Goal: Participate in discussion: Engage in conversation with other users on a specific topic

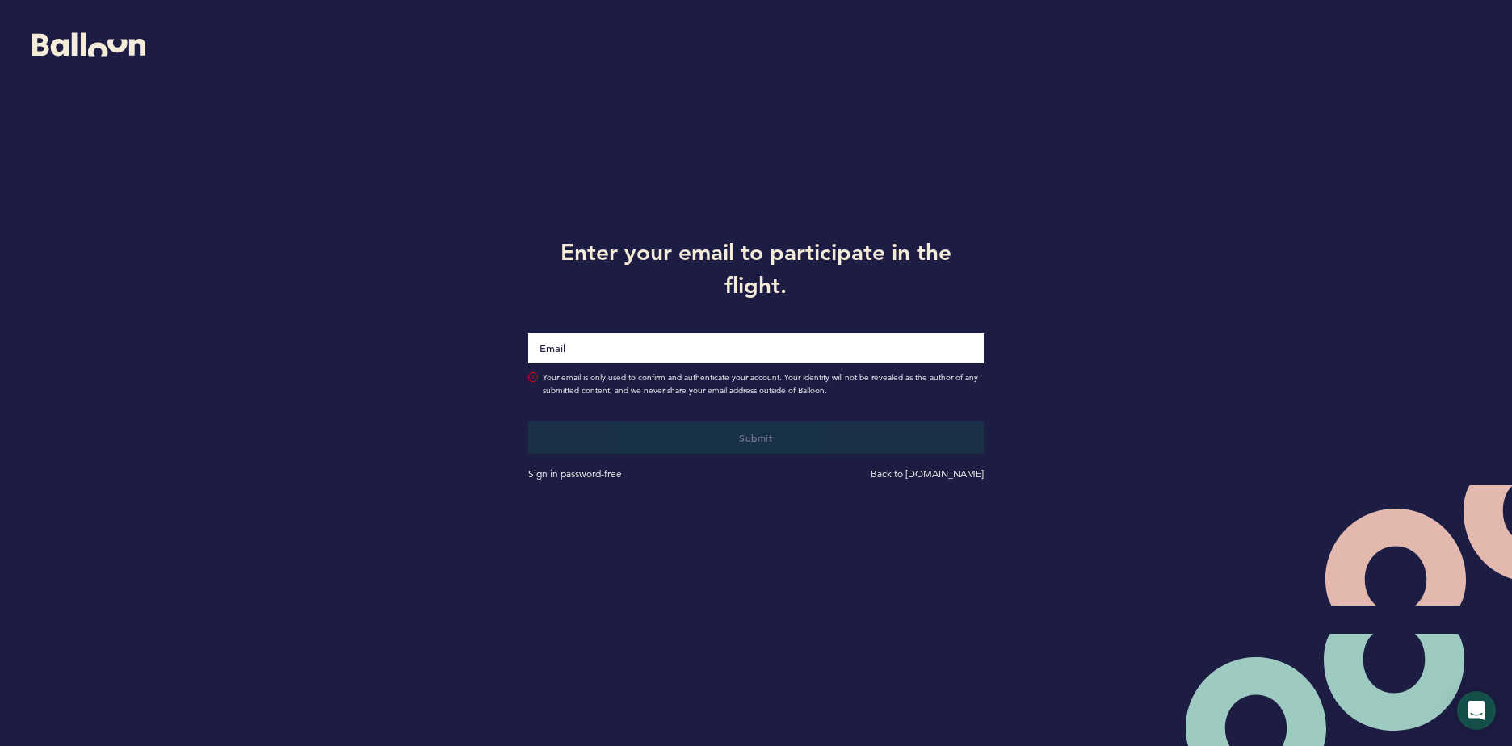
click at [653, 351] on input "Email" at bounding box center [756, 349] width 456 height 30
type input "[EMAIL_ADDRESS][DOMAIN_NAME]"
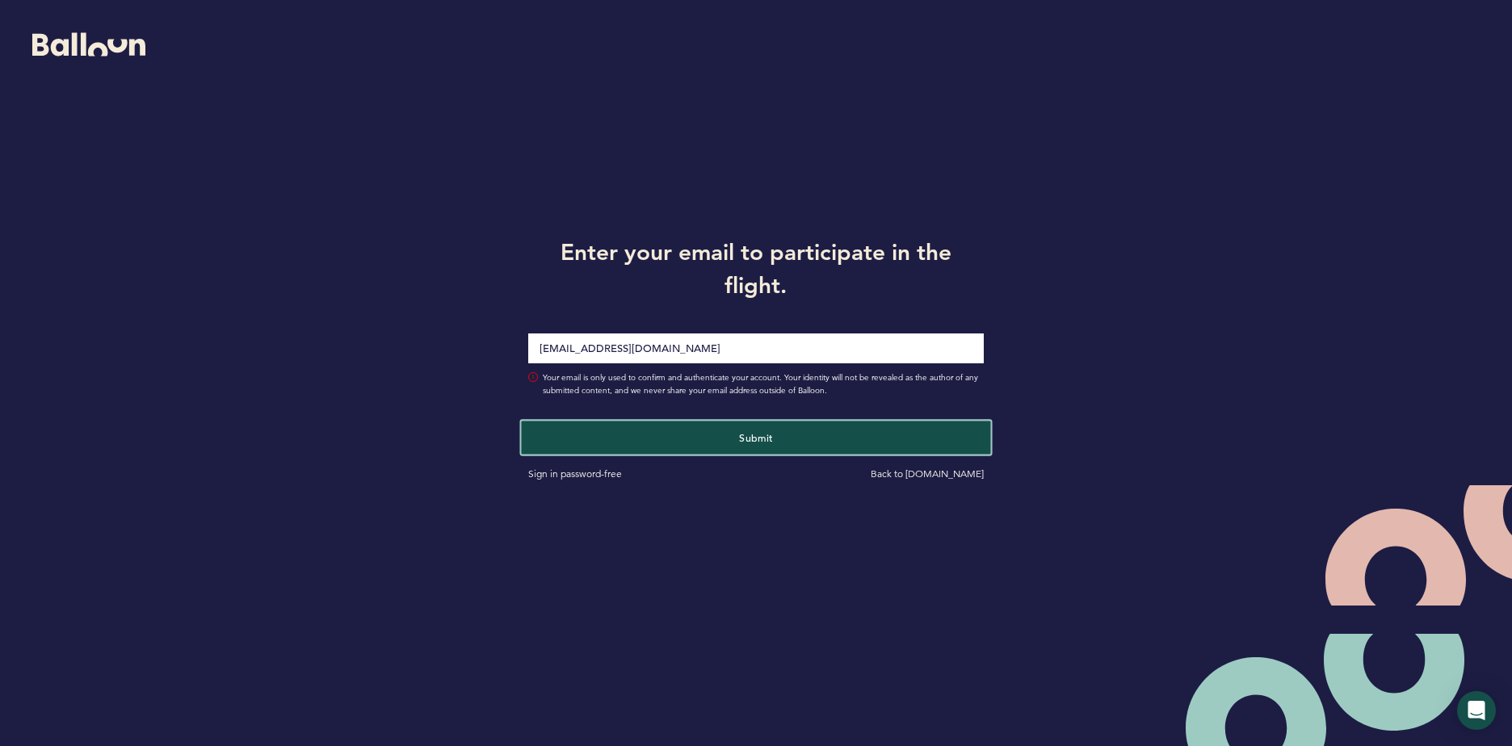
click at [710, 445] on button "Submit" at bounding box center [756, 437] width 469 height 33
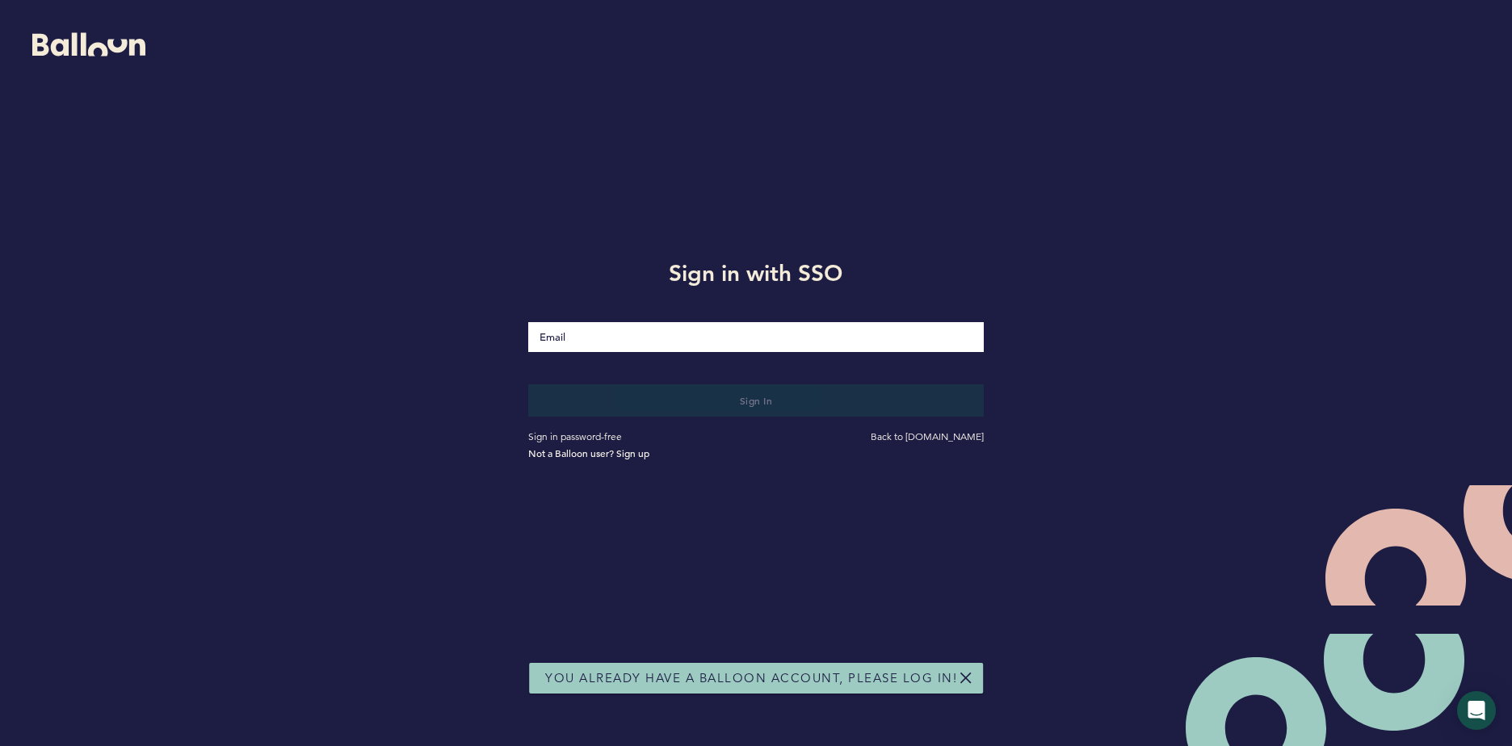
click at [655, 336] on input "Email" at bounding box center [756, 337] width 456 height 30
click at [1413, 269] on div "Sign in with SSO Sign in Sign in password-free Back to getballoon.com Not a Bal…" at bounding box center [756, 357] width 1512 height 714
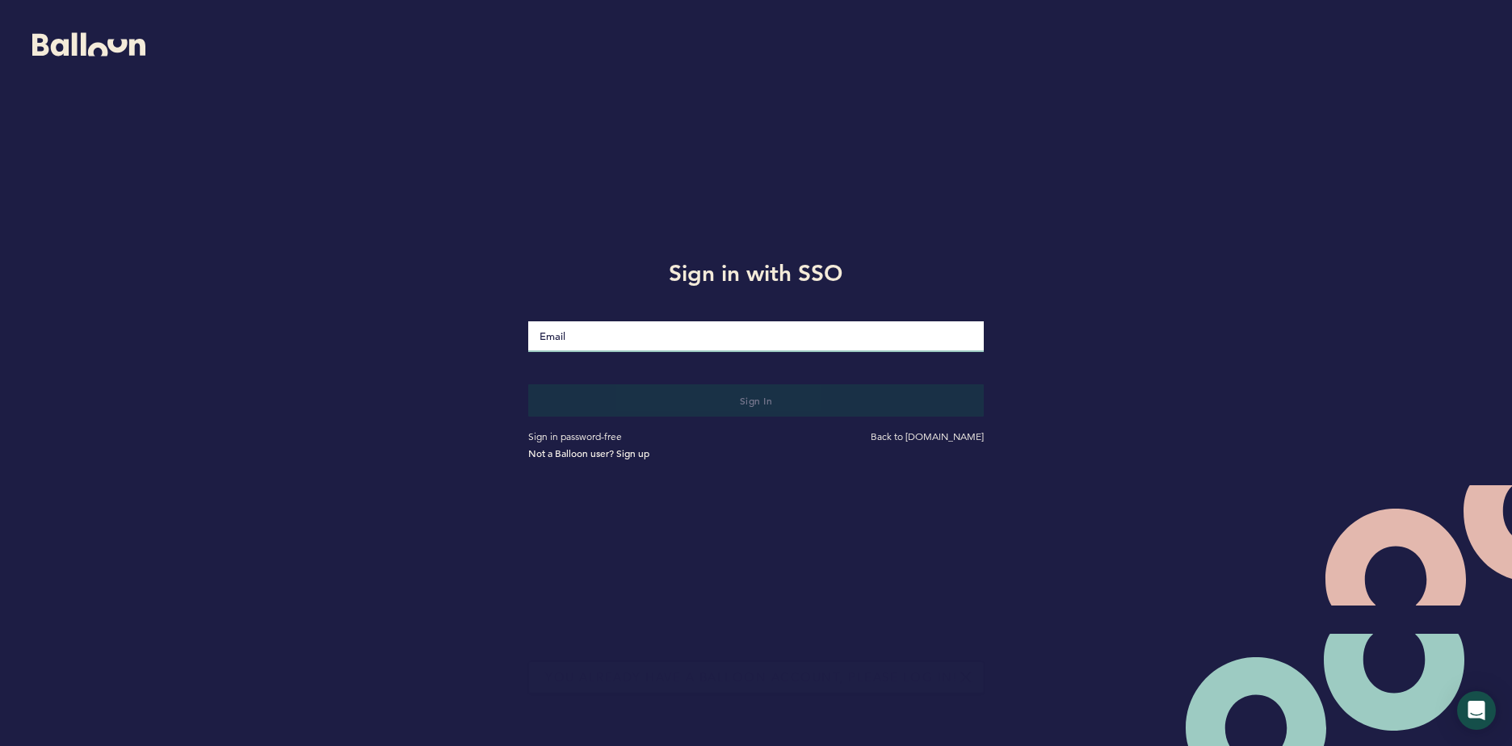
click at [738, 330] on input "Email" at bounding box center [756, 336] width 456 height 31
type input "[EMAIL_ADDRESS][DOMAIN_NAME]"
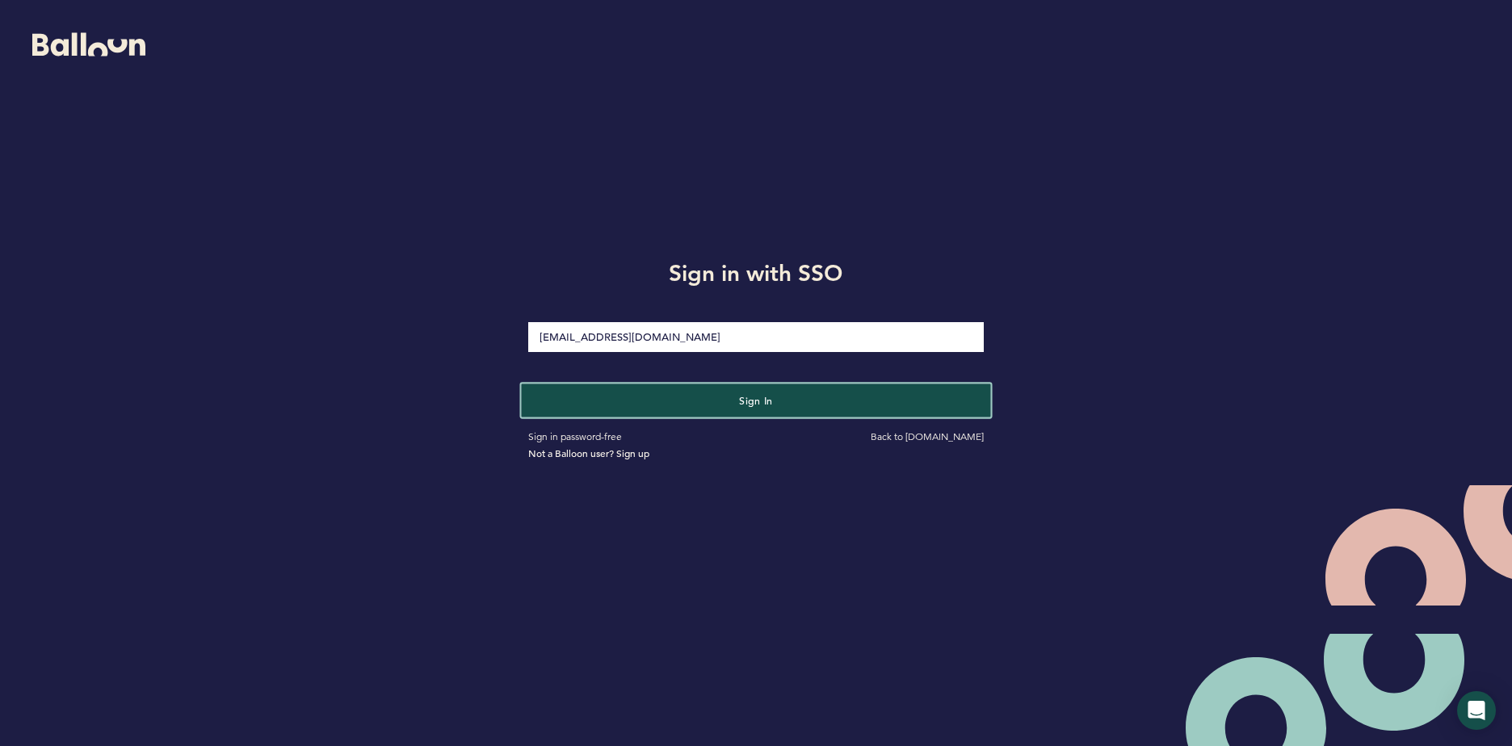
click at [715, 404] on button "Sign in" at bounding box center [756, 400] width 469 height 33
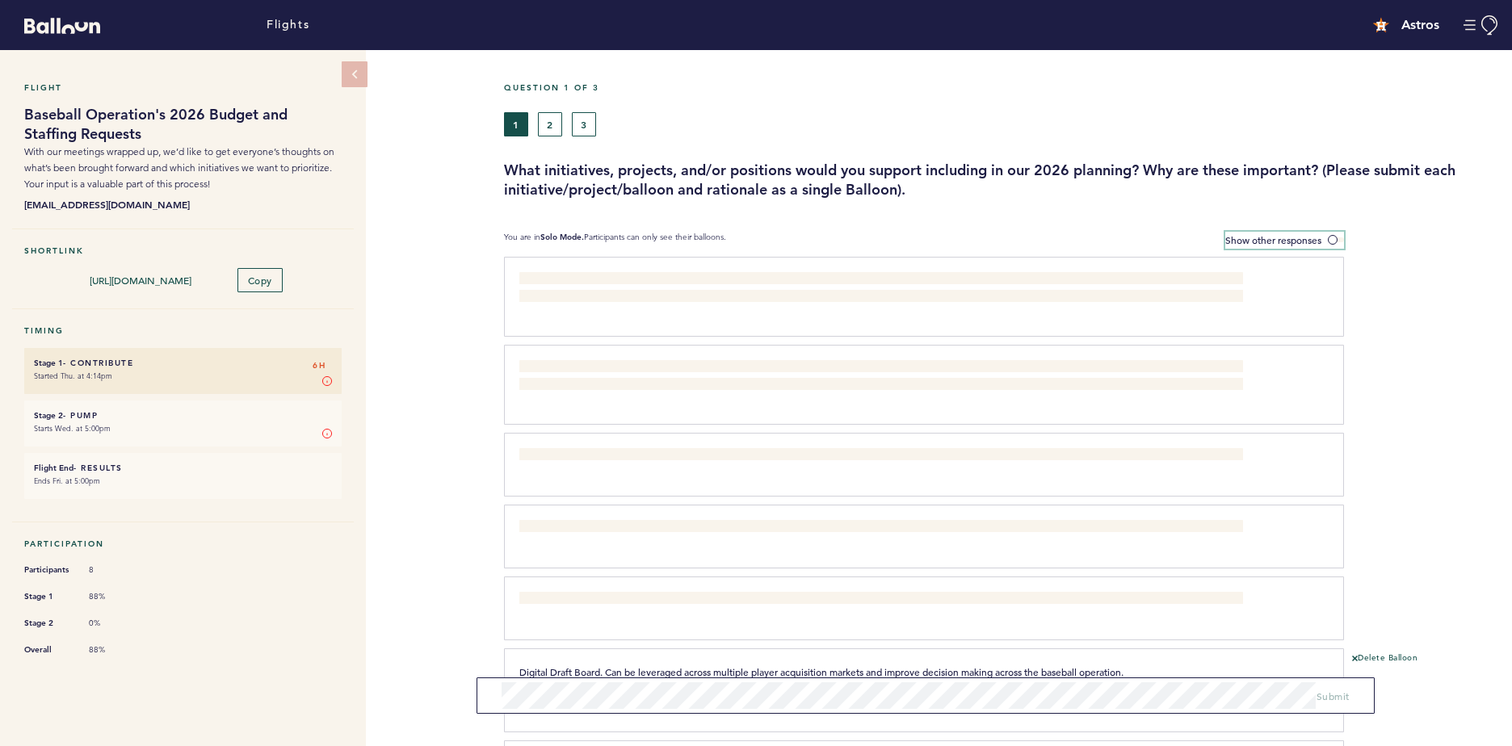
click at [1330, 239] on span at bounding box center [1336, 239] width 16 height 5
click at [0, 0] on input "Show other responses" at bounding box center [0, 0] width 0 height 0
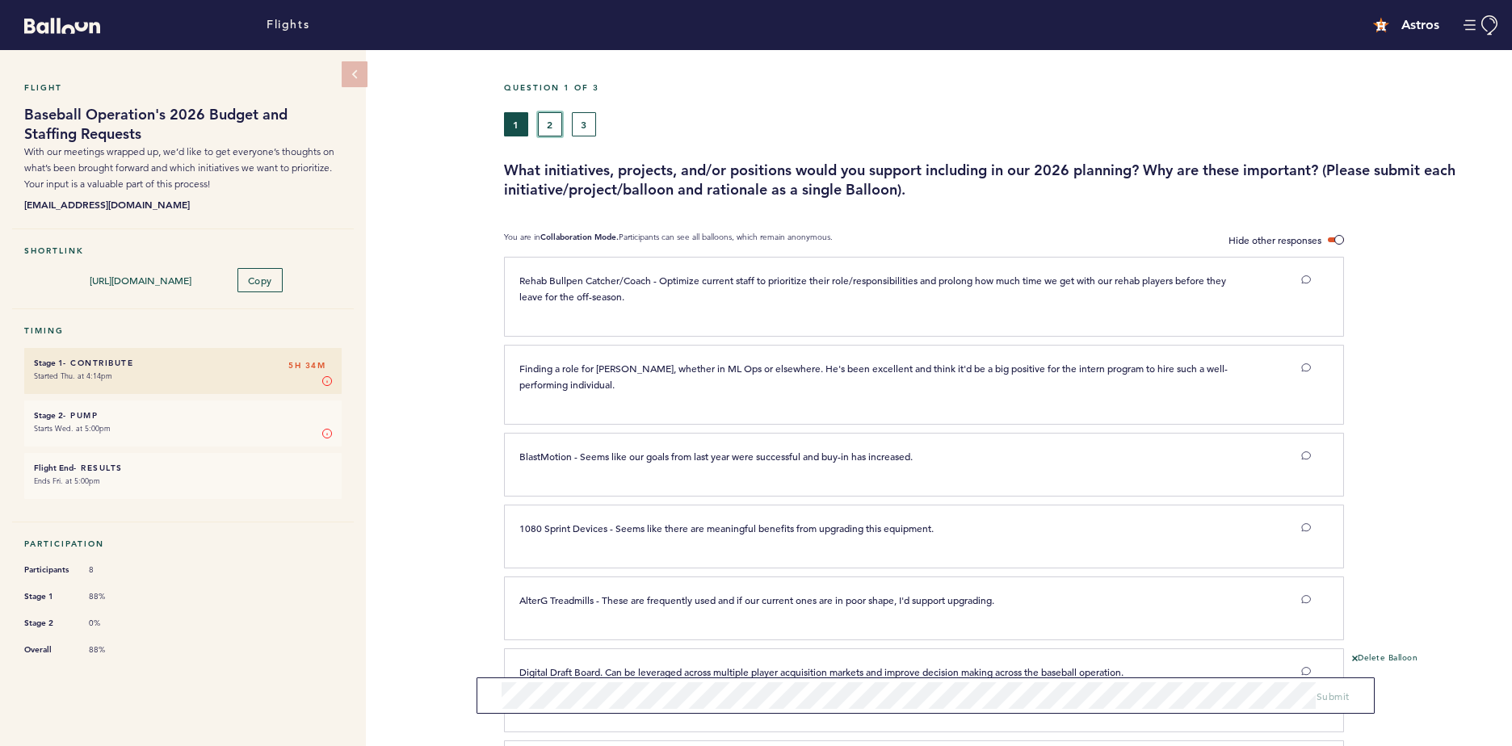
click at [540, 116] on button "2" at bounding box center [550, 124] width 24 height 24
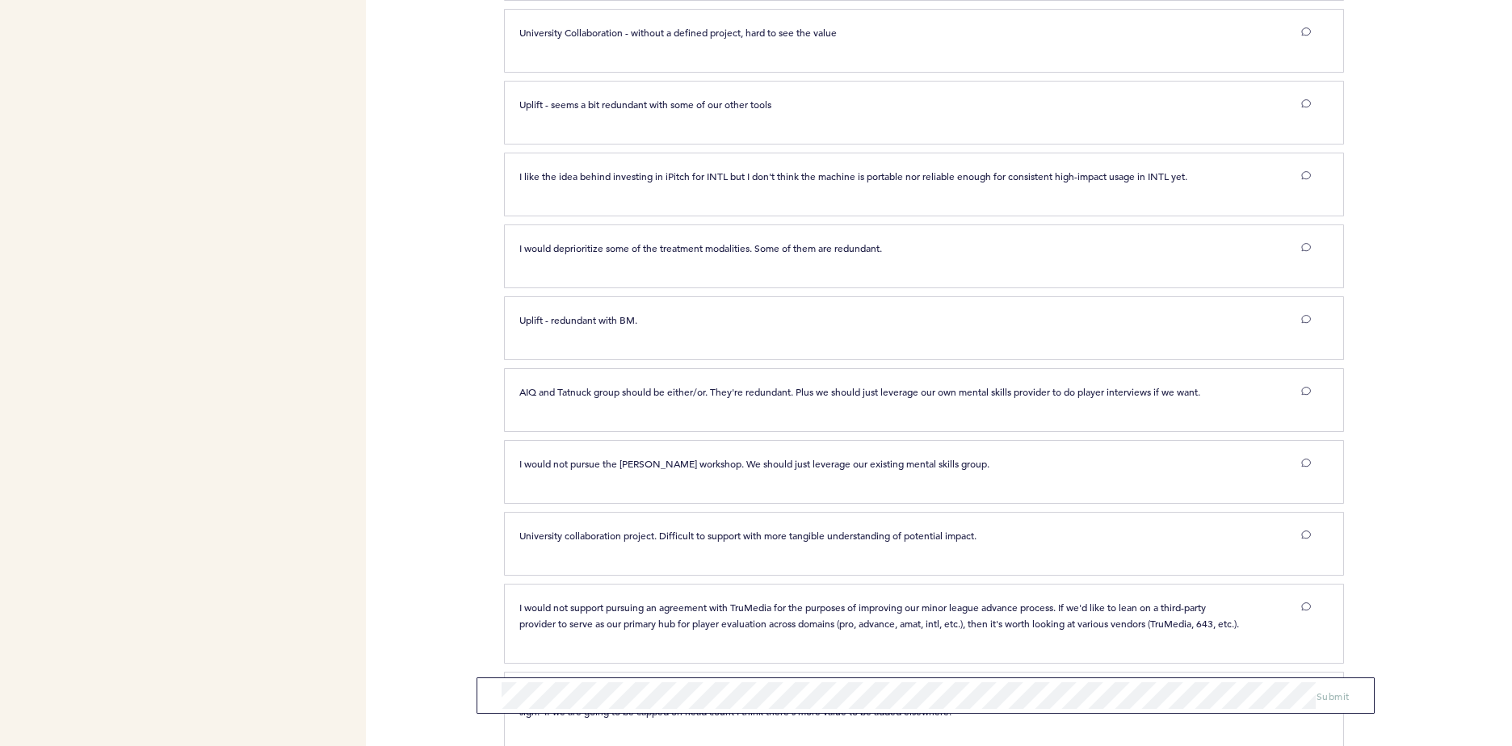
scroll to position [968, 0]
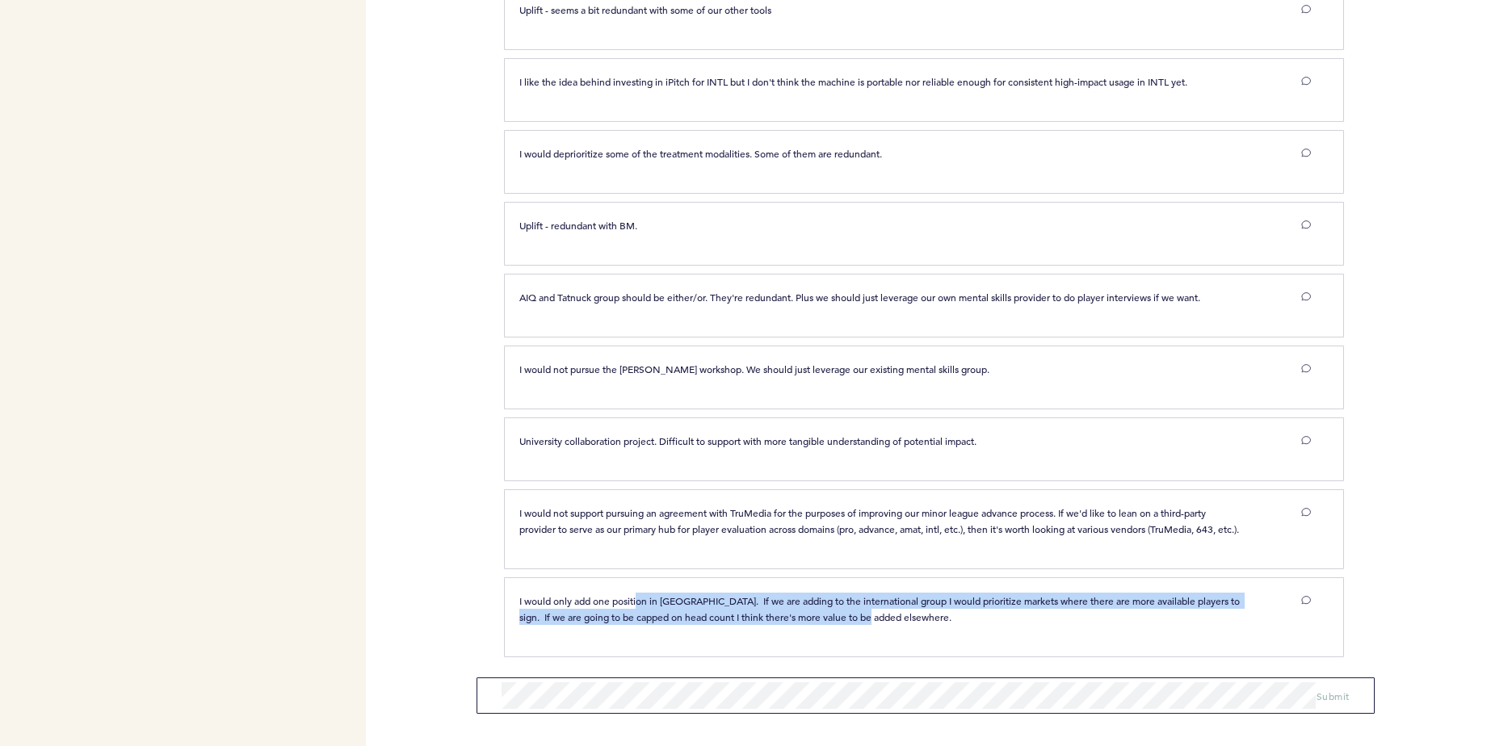
drag, startPoint x: 640, startPoint y: 594, endPoint x: 886, endPoint y: 634, distance: 248.7
click at [886, 634] on div "I would only add one position in [GEOGRAPHIC_DATA]. If we are adding to the int…" at bounding box center [915, 615] width 816 height 44
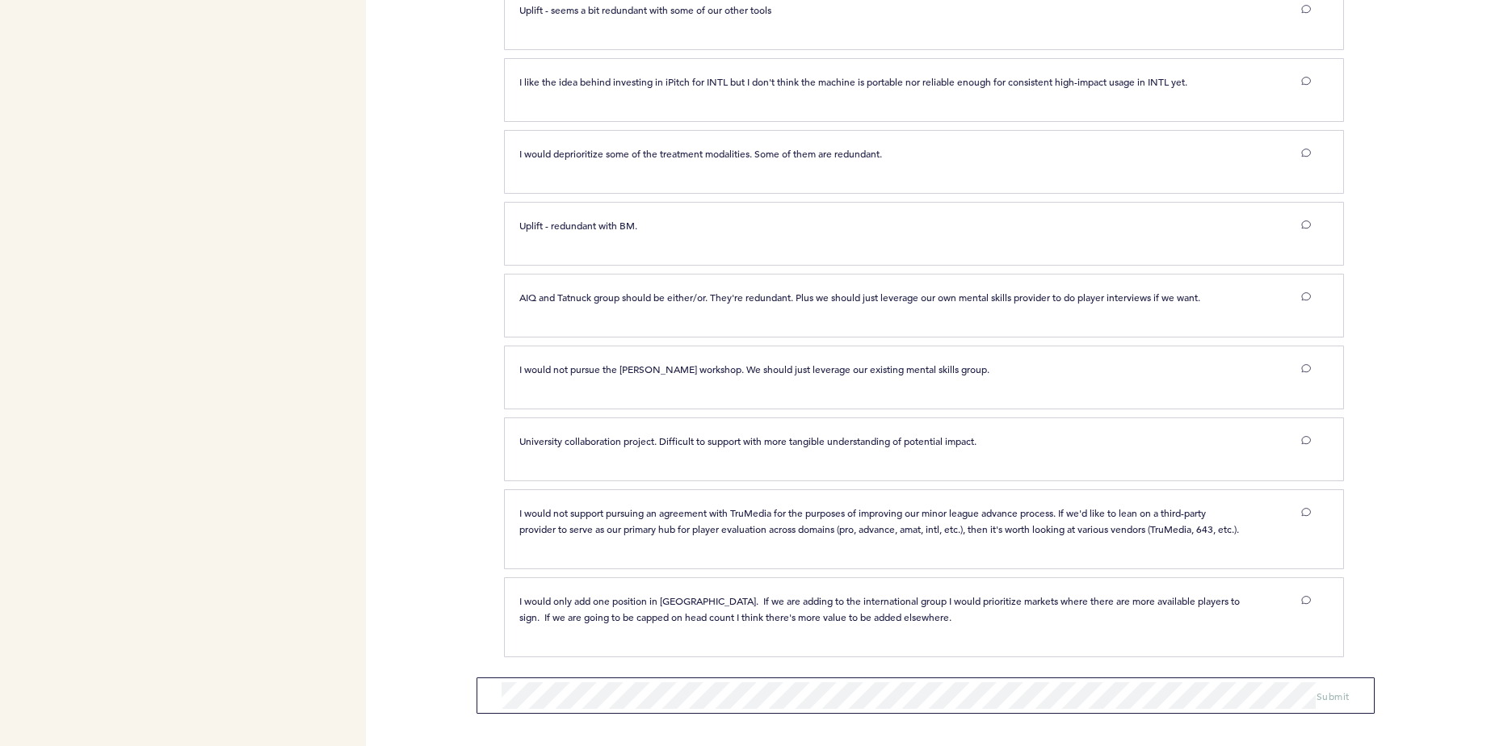
click at [485, 470] on div "Flights Astros [EMAIL_ADDRESS][DOMAIN_NAME] Team Domain: astros Notification Pr…" at bounding box center [756, 373] width 1512 height 746
drag, startPoint x: 596, startPoint y: 420, endPoint x: 969, endPoint y: 458, distance: 375.1
click at [969, 458] on div "University collaboration project. Difficult to support with more tangible under…" at bounding box center [924, 450] width 840 height 64
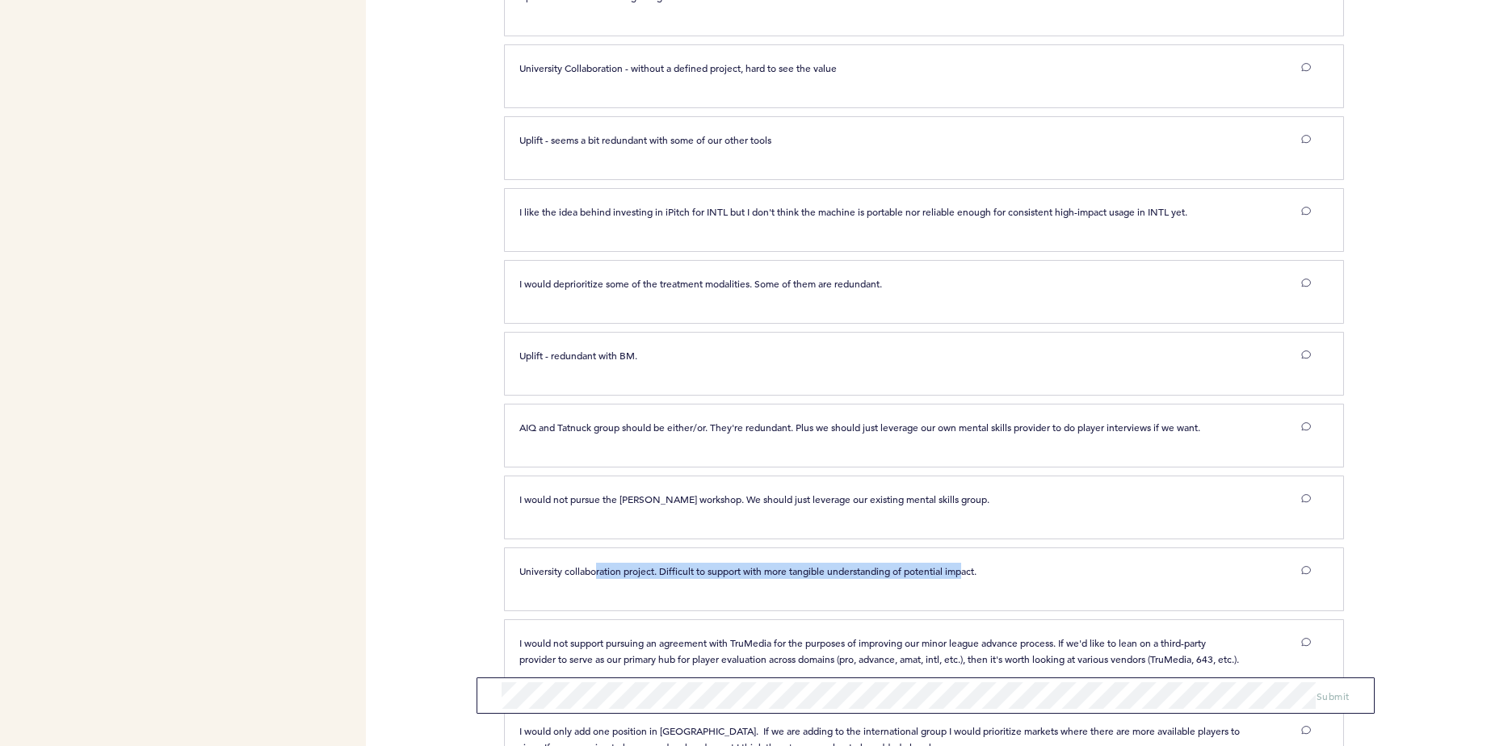
scroll to position [806, 0]
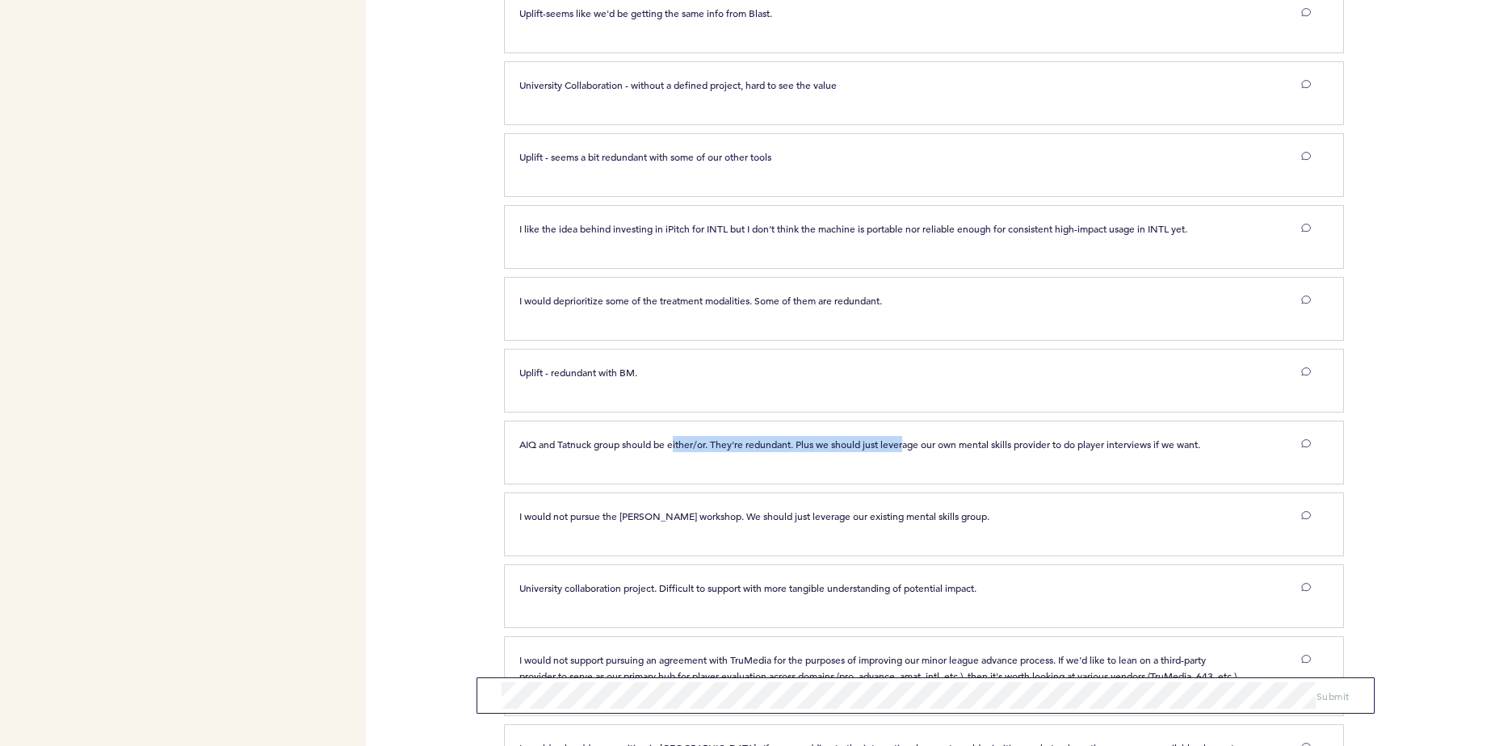
drag, startPoint x: 673, startPoint y: 446, endPoint x: 908, endPoint y: 463, distance: 235.6
click at [908, 463] on div "AIQ and Tatnuck group should be either/or. They're redundant. Plus we should ju…" at bounding box center [924, 453] width 840 height 64
drag, startPoint x: 908, startPoint y: 463, endPoint x: 808, endPoint y: 439, distance: 102.8
click at [808, 439] on span "AIQ and Tatnuck group should be either/or. They're redundant. Plus we should ju…" at bounding box center [859, 444] width 681 height 13
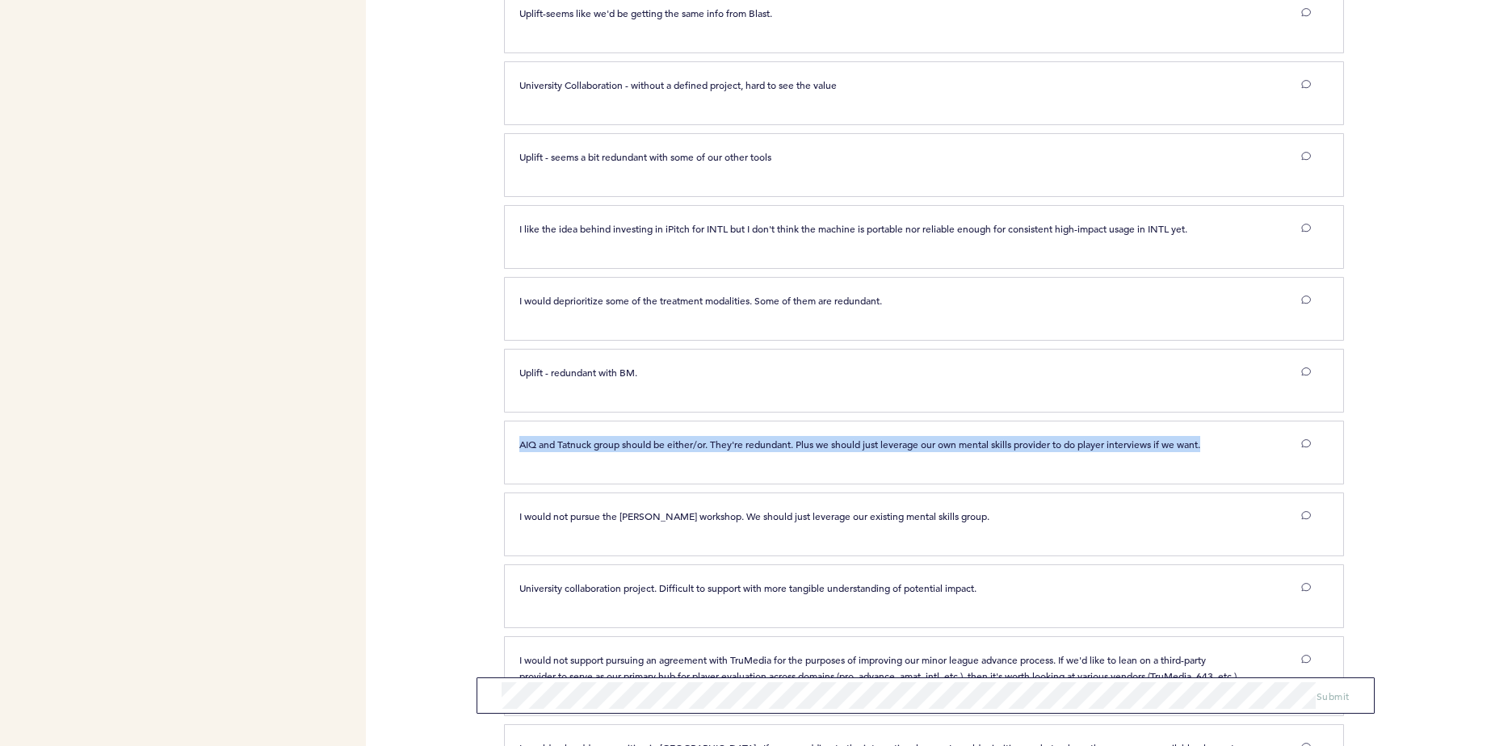
click at [808, 439] on span "AIQ and Tatnuck group should be either/or. They're redundant. Plus we should ju…" at bounding box center [859, 444] width 681 height 13
drag, startPoint x: 808, startPoint y: 439, endPoint x: 793, endPoint y: 460, distance: 25.5
click at [793, 460] on div "AIQ and Tatnuck group should be either/or. They're redundant. Plus we should ju…" at bounding box center [915, 450] width 816 height 28
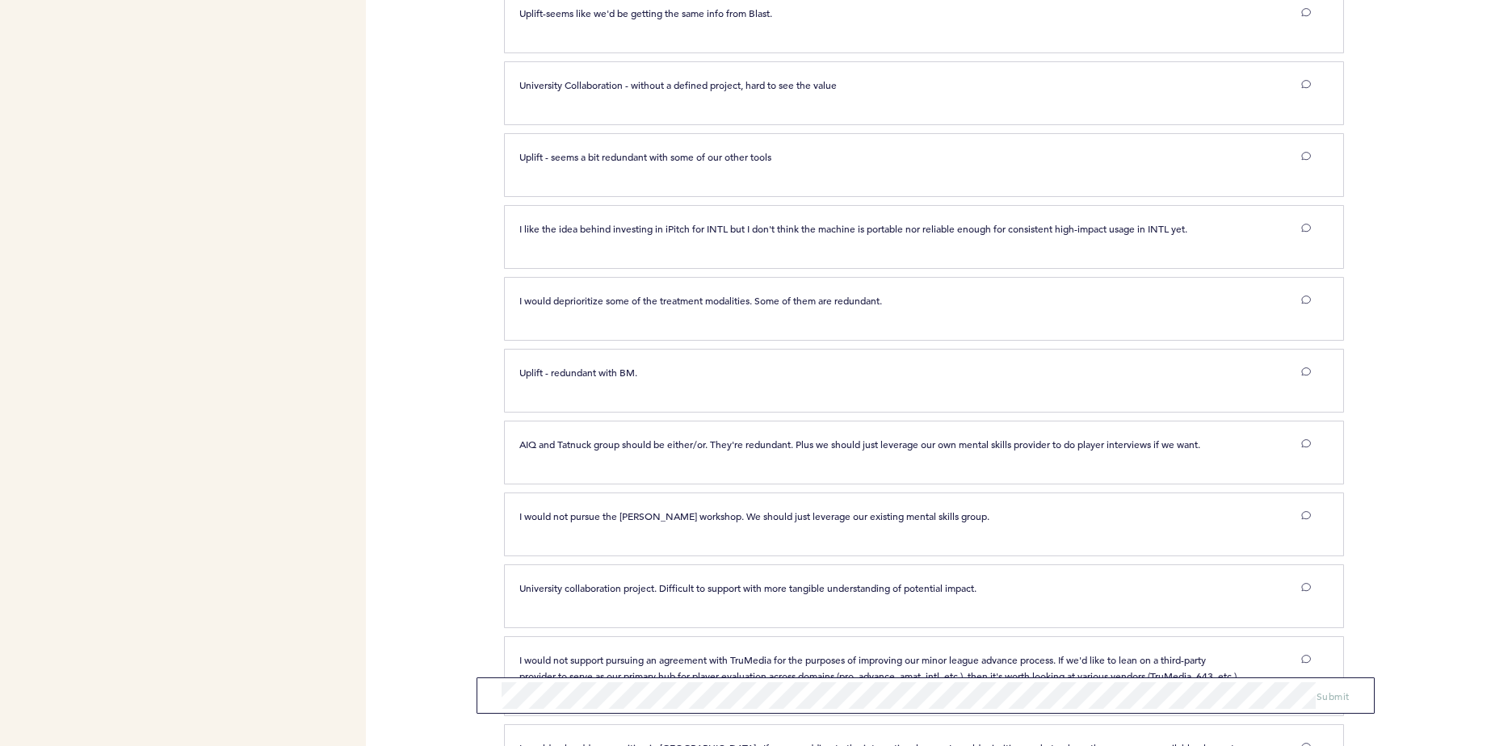
drag, startPoint x: 518, startPoint y: 369, endPoint x: 767, endPoint y: 381, distance: 249.9
click at [767, 381] on div "Uplift - redundant with BM. clear submit" at bounding box center [915, 378] width 816 height 28
drag, startPoint x: 767, startPoint y: 381, endPoint x: 653, endPoint y: 405, distance: 116.3
click at [653, 405] on div "Uplift - redundant with BM. clear submit" at bounding box center [924, 381] width 840 height 64
click at [706, 304] on span "I would deprioritize some of the treatment modalities. Some of them are redunda…" at bounding box center [700, 300] width 363 height 13
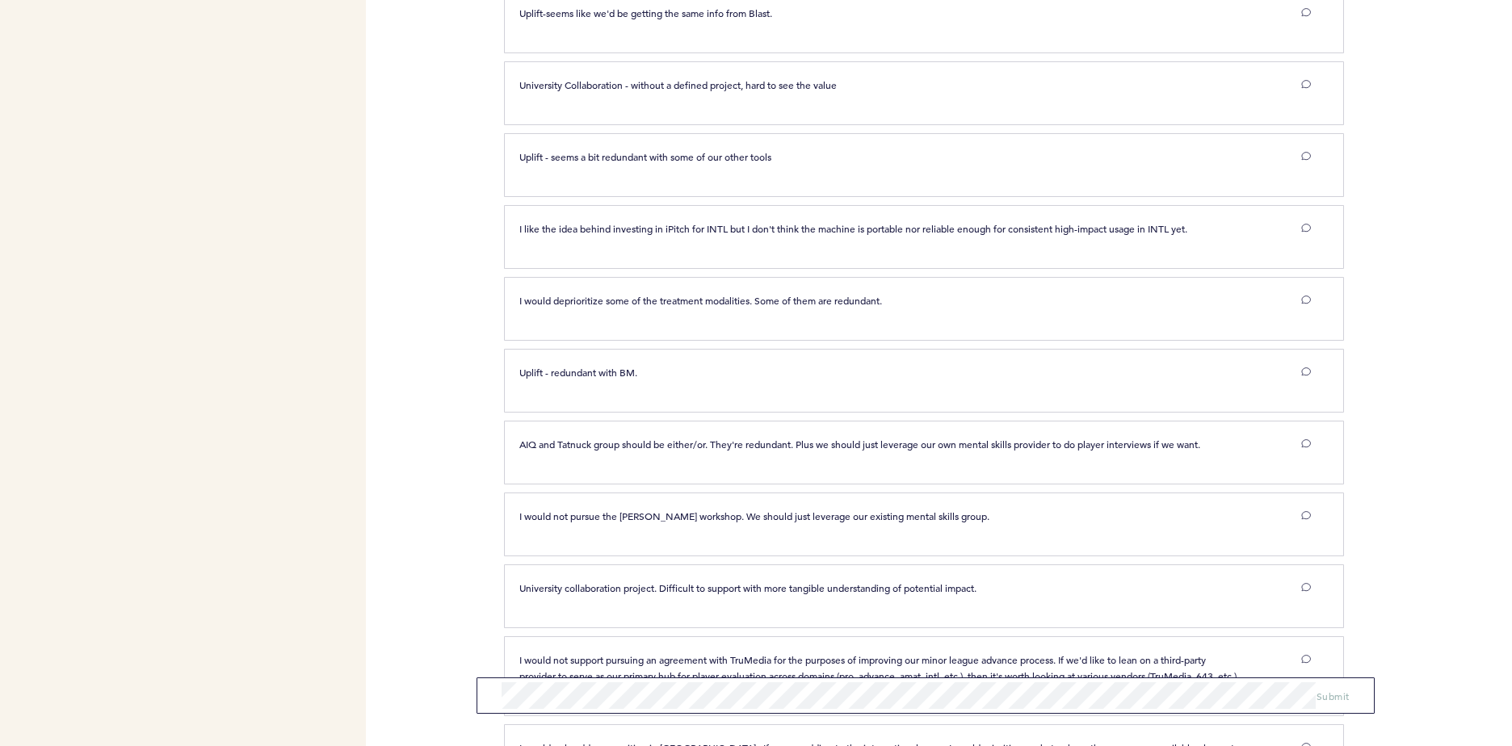
click at [705, 300] on span "I would deprioritize some of the treatment modalities. Some of them are redunda…" at bounding box center [700, 300] width 363 height 13
drag, startPoint x: 705, startPoint y: 300, endPoint x: 663, endPoint y: 348, distance: 64.1
click at [663, 349] on div "Uplift - redundant with BM. clear submit" at bounding box center [924, 381] width 840 height 64
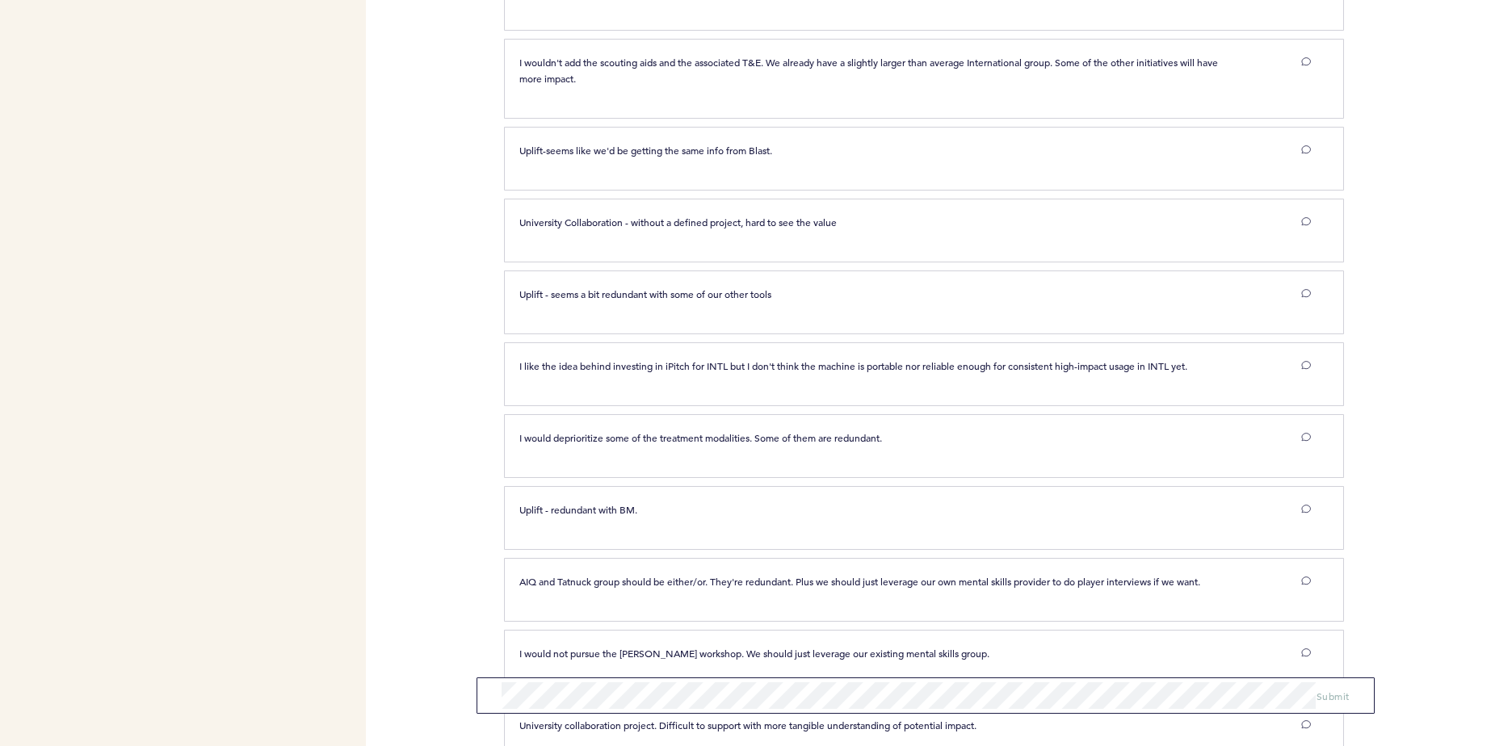
scroll to position [644, 0]
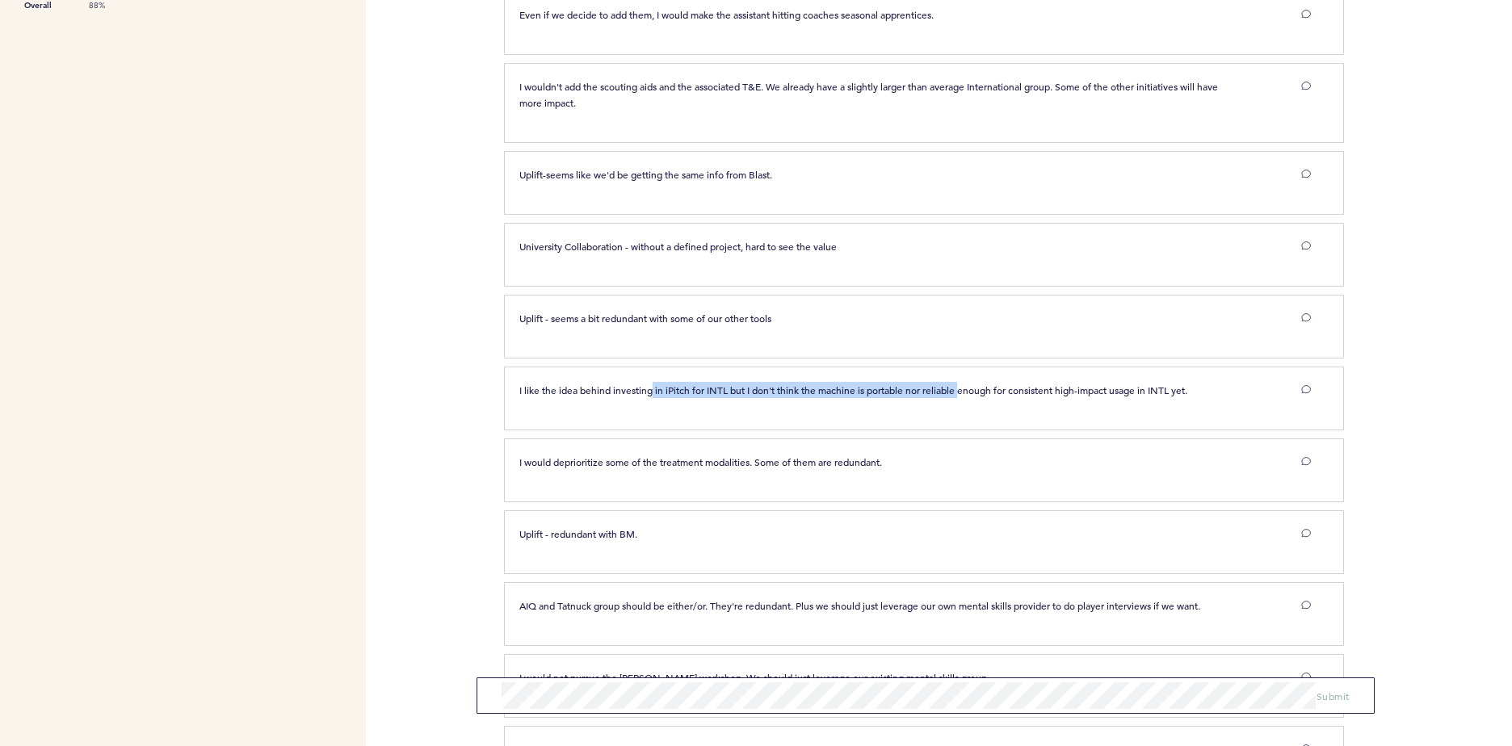
drag, startPoint x: 674, startPoint y: 382, endPoint x: 966, endPoint y: 406, distance: 292.6
click at [966, 406] on div "I like the idea behind investing in iPitch for INTL but I don't think the machi…" at bounding box center [915, 396] width 816 height 28
drag, startPoint x: 966, startPoint y: 406, endPoint x: 833, endPoint y: 404, distance: 133.3
click at [833, 404] on div "I like the idea behind investing in iPitch for INTL but I don't think the machi…" at bounding box center [915, 396] width 816 height 28
click at [833, 394] on p "I like the idea behind investing in iPitch for INTL but I don't think the machi…" at bounding box center [881, 390] width 724 height 16
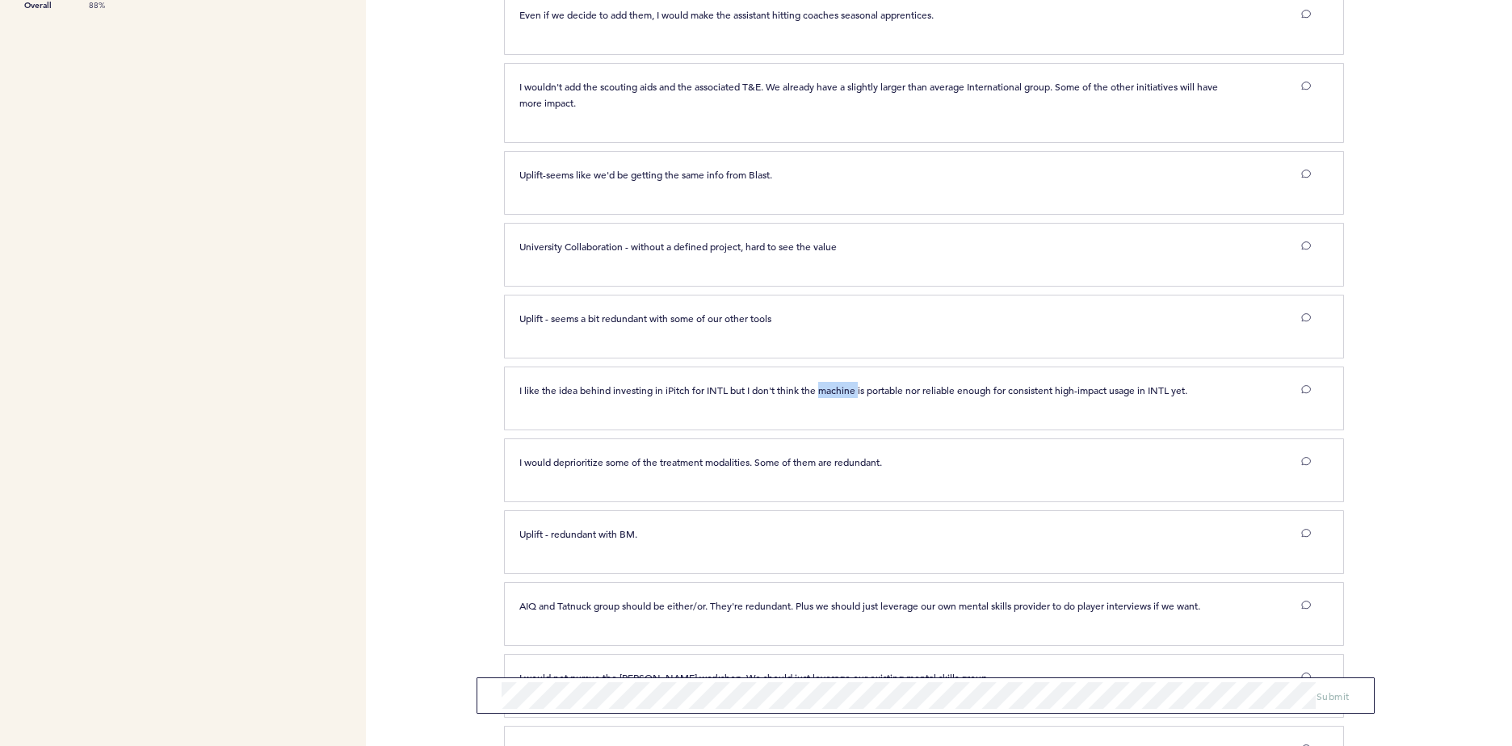
click at [833, 394] on p "I like the idea behind investing in iPitch for INTL but I don't think the machi…" at bounding box center [881, 390] width 724 height 16
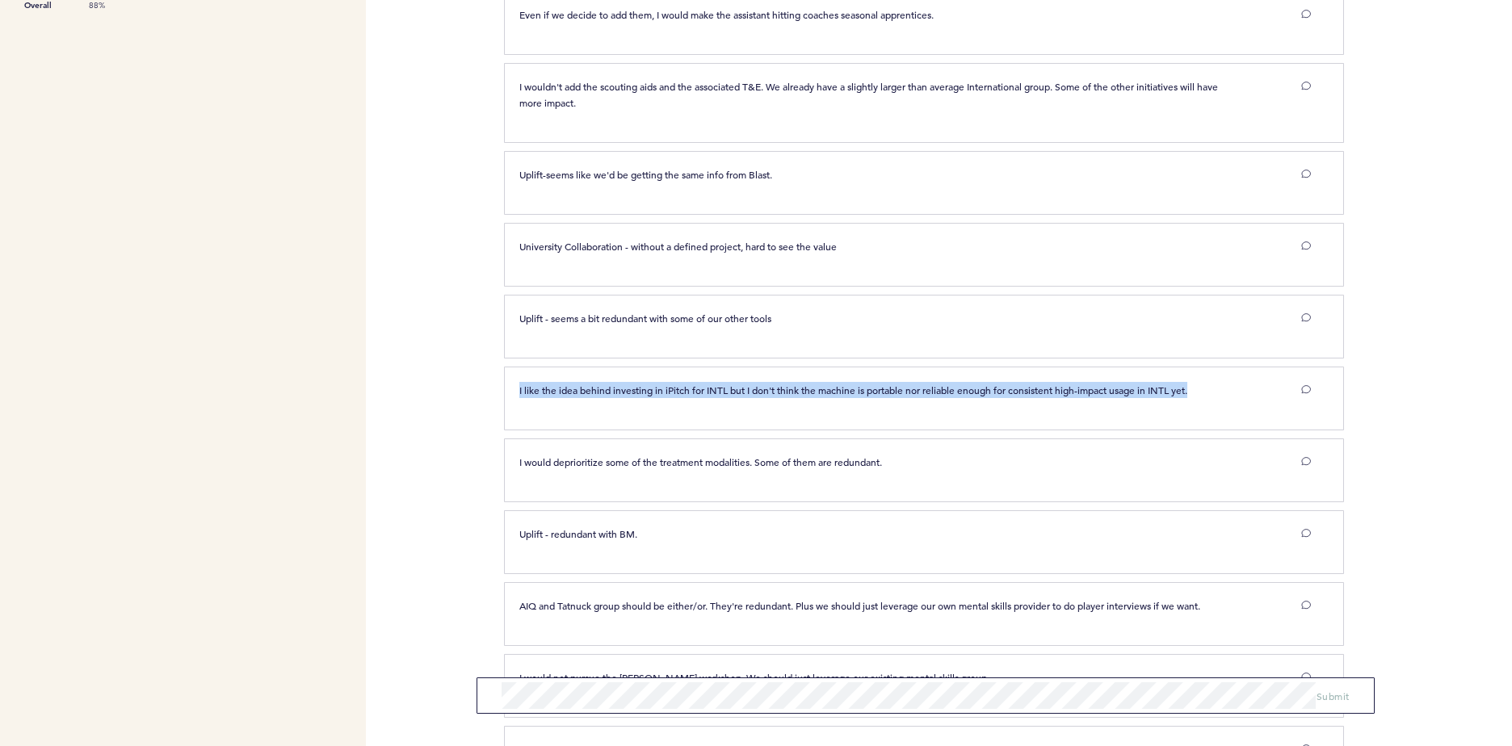
click at [833, 394] on p "I like the idea behind investing in iPitch for INTL but I don't think the machi…" at bounding box center [881, 390] width 724 height 16
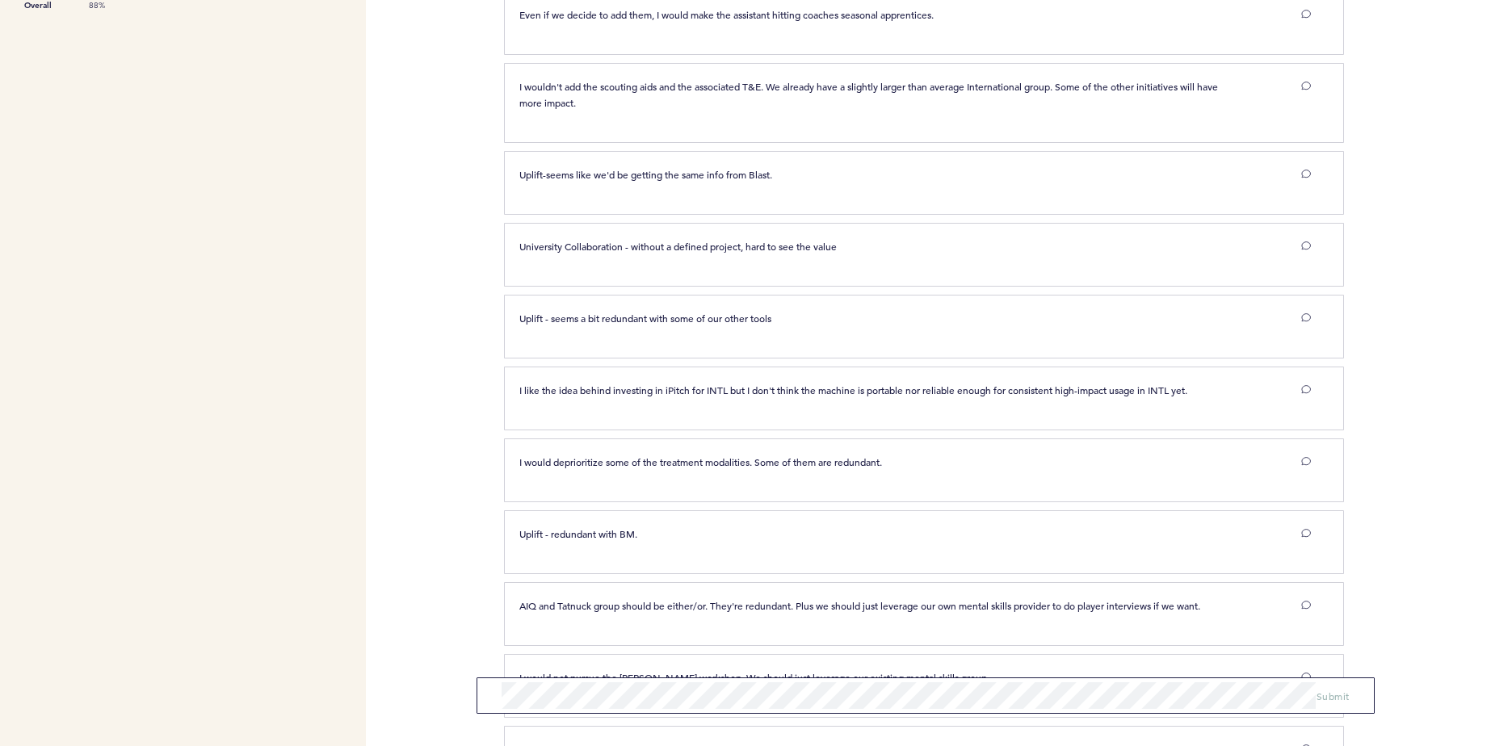
drag, startPoint x: 833, startPoint y: 394, endPoint x: 716, endPoint y: 330, distance: 132.7
click at [712, 327] on div "Uplift - seems a bit redundant with some of our other tools clear submit" at bounding box center [915, 324] width 816 height 28
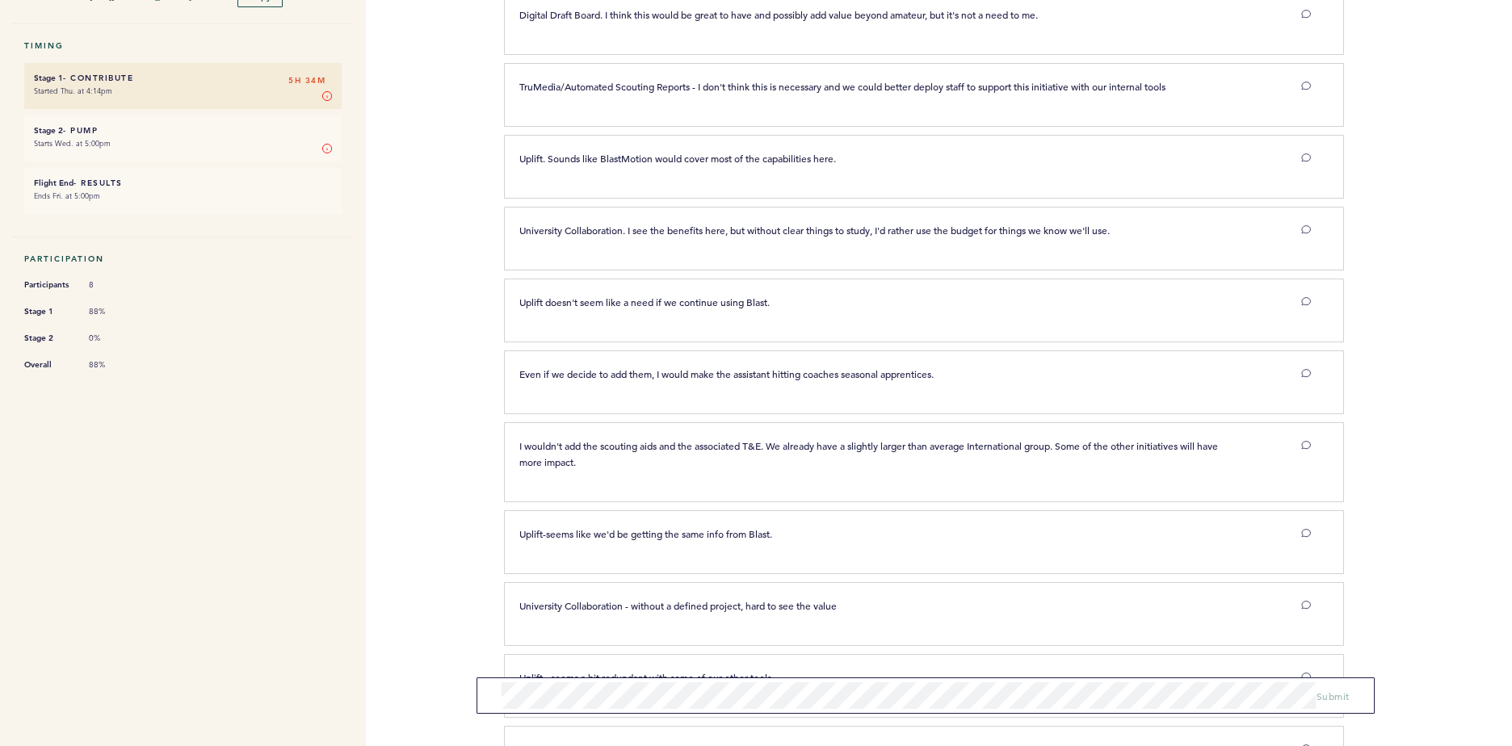
scroll to position [160, 0]
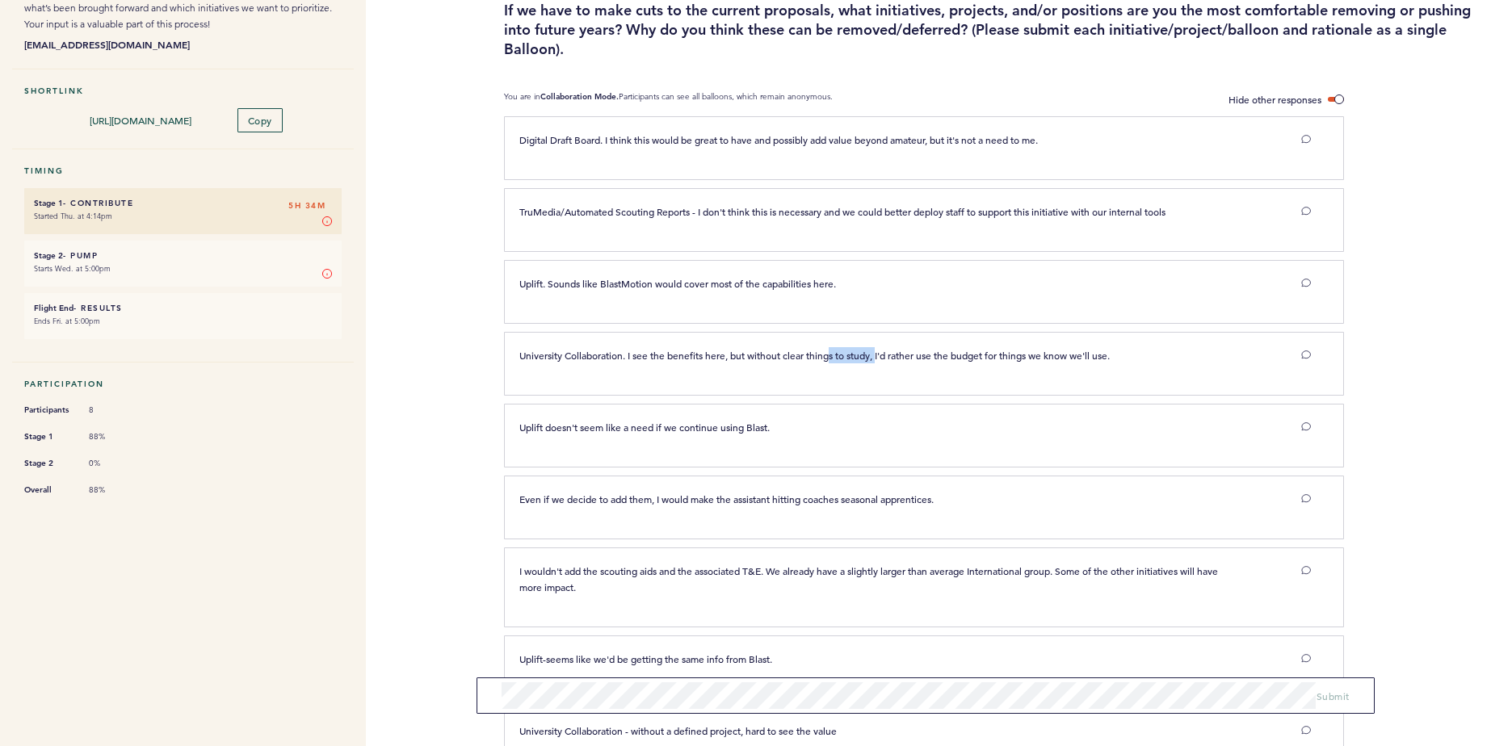
drag, startPoint x: 836, startPoint y: 340, endPoint x: 879, endPoint y: 393, distance: 68.4
click at [879, 393] on div "University Collaboration. I see the benefits here, but without clear things to …" at bounding box center [924, 364] width 840 height 64
drag, startPoint x: 879, startPoint y: 393, endPoint x: 697, endPoint y: 360, distance: 184.7
click at [713, 379] on div "University Collaboration. I see the benefits here, but without clear things to …" at bounding box center [924, 364] width 840 height 64
click at [695, 351] on span "University Collaboration. I see the benefits here, but without clear things to …" at bounding box center [814, 355] width 590 height 13
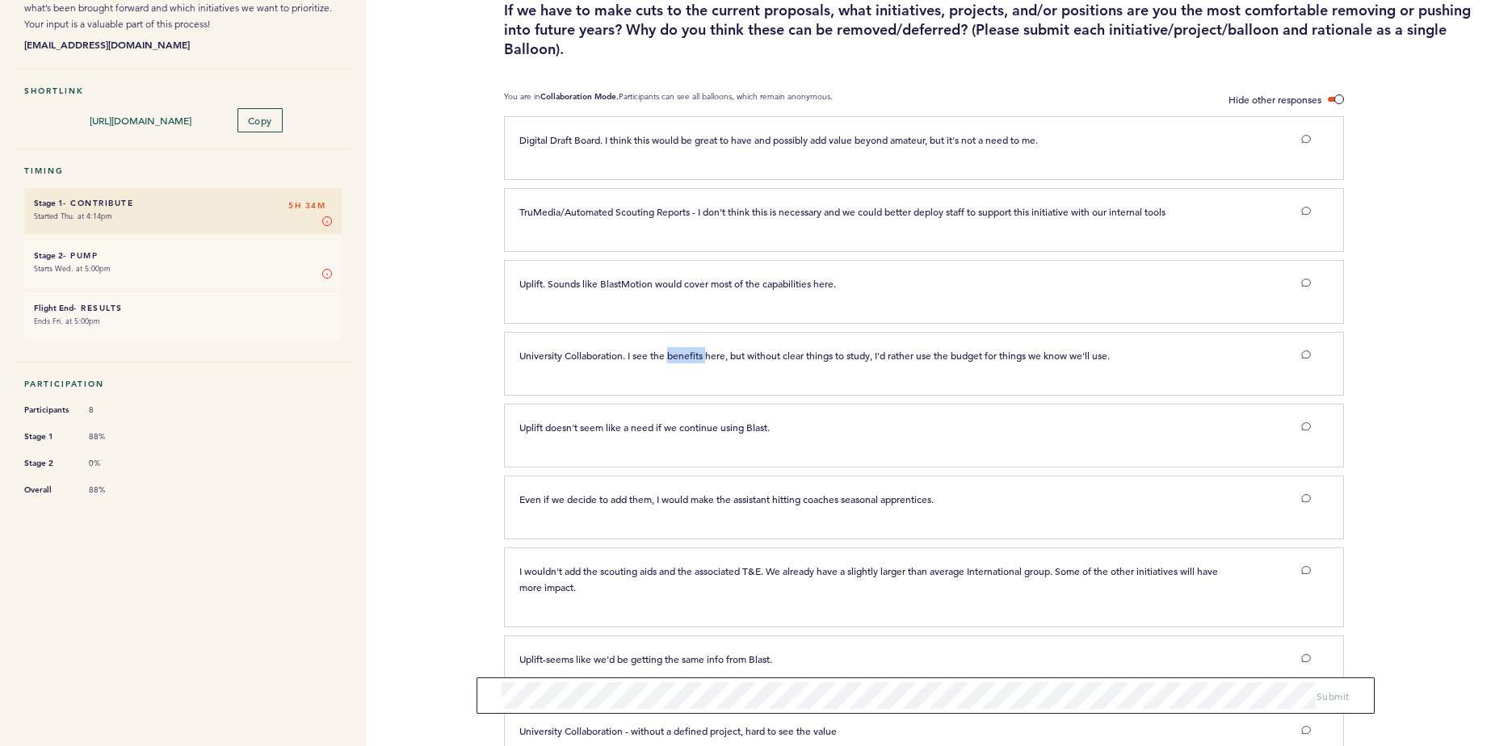
click at [695, 351] on span "University Collaboration. I see the benefits here, but without clear things to …" at bounding box center [814, 355] width 590 height 13
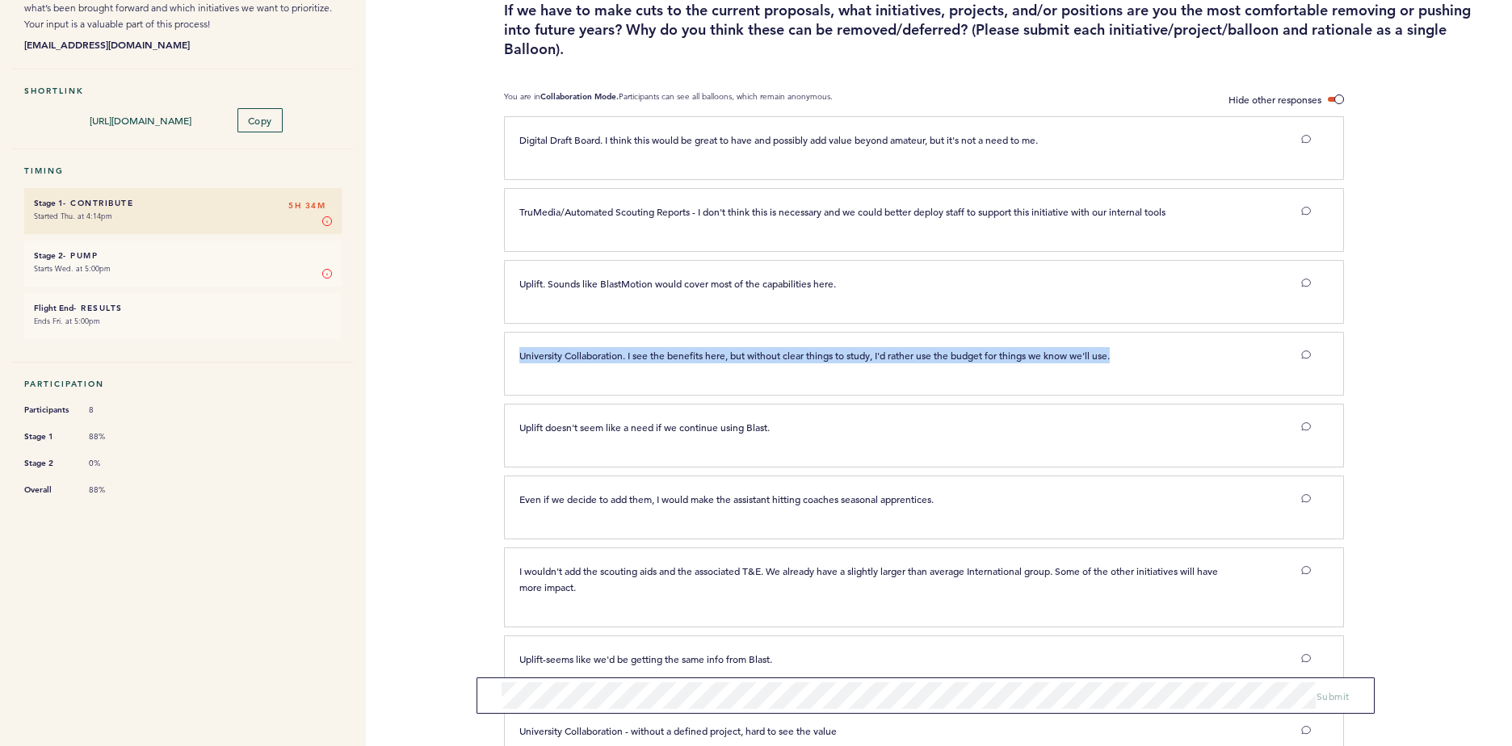
click at [695, 351] on span "University Collaboration. I see the benefits here, but without clear things to …" at bounding box center [814, 355] width 590 height 13
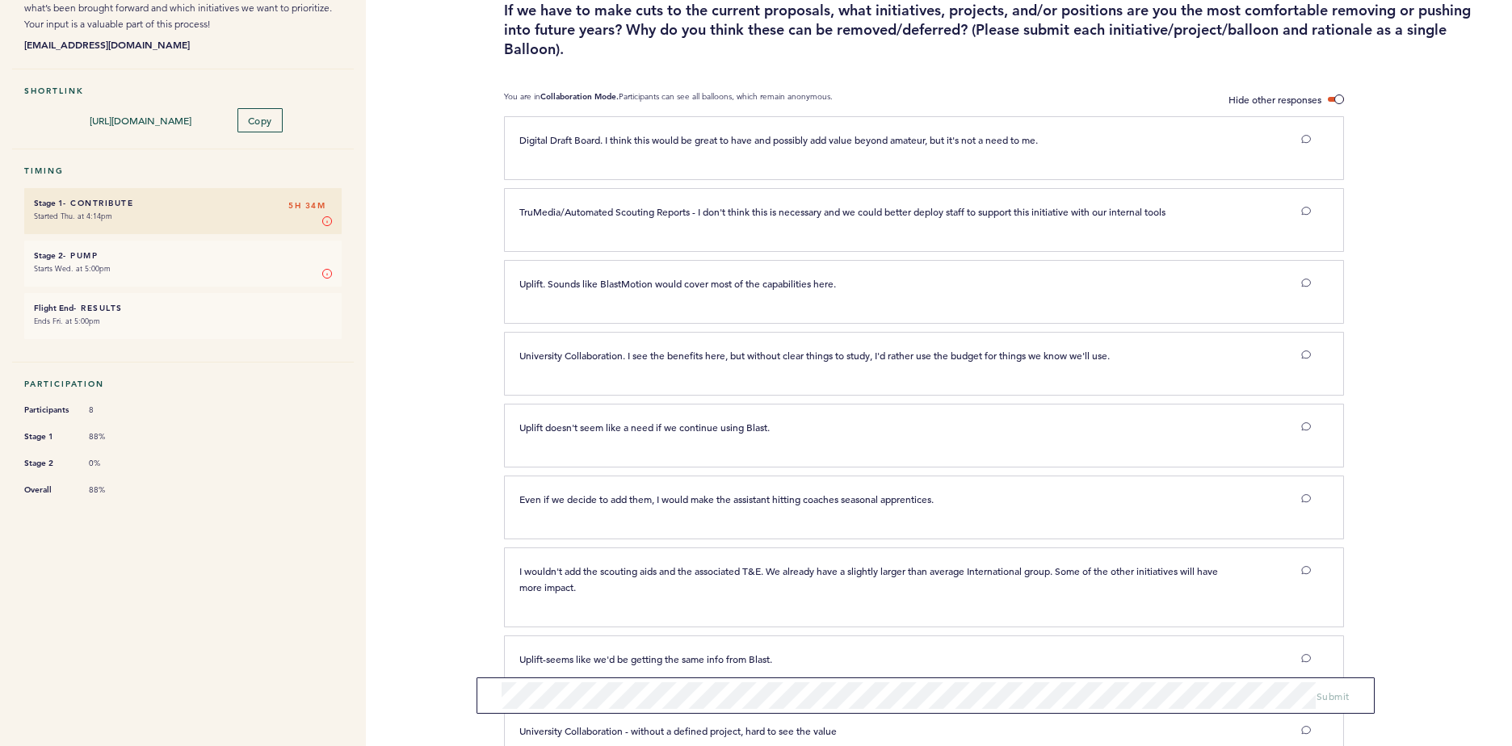
drag, startPoint x: 695, startPoint y: 351, endPoint x: 712, endPoint y: 430, distance: 80.9
click at [712, 430] on span "Uplift doesn't seem like a need if we continue using Blast." at bounding box center [644, 427] width 250 height 13
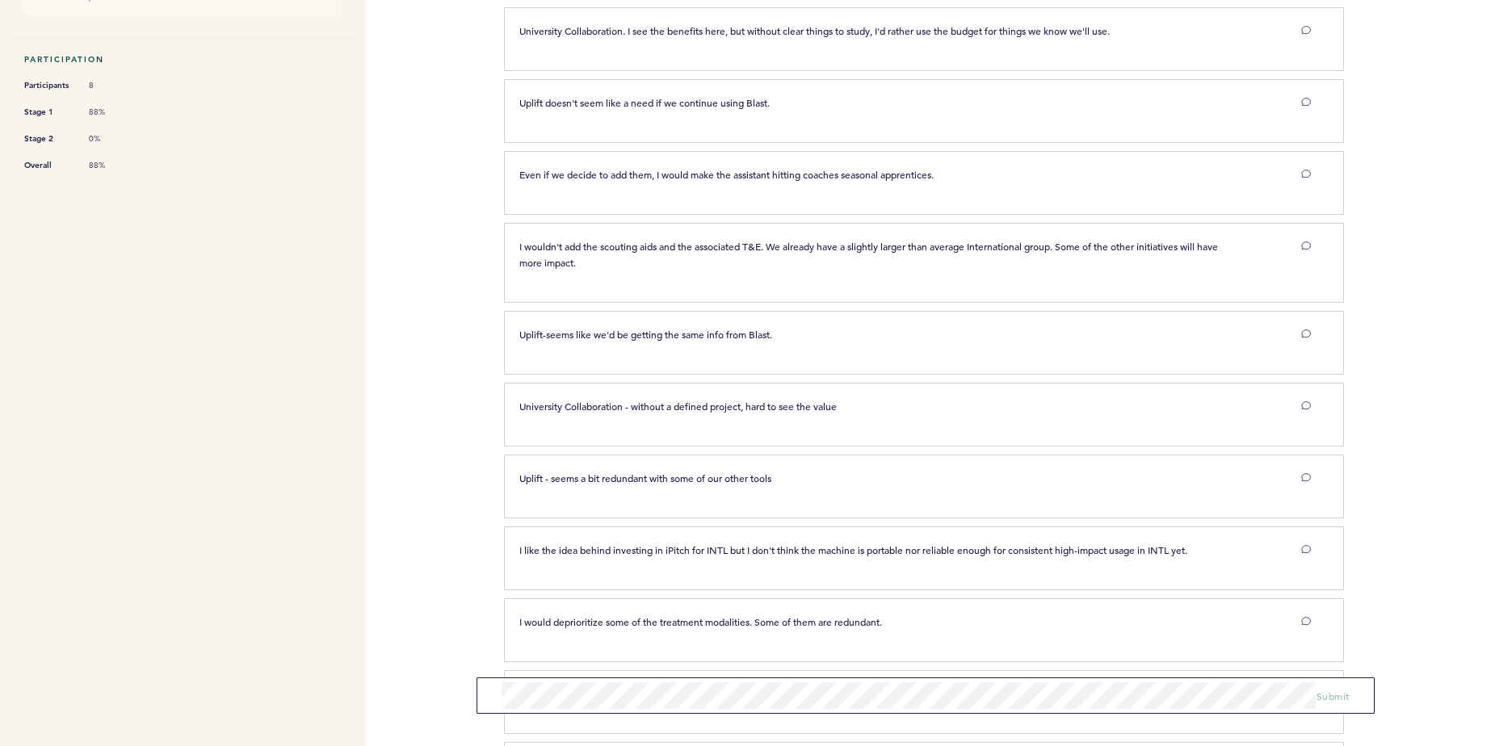
scroll to position [404, 0]
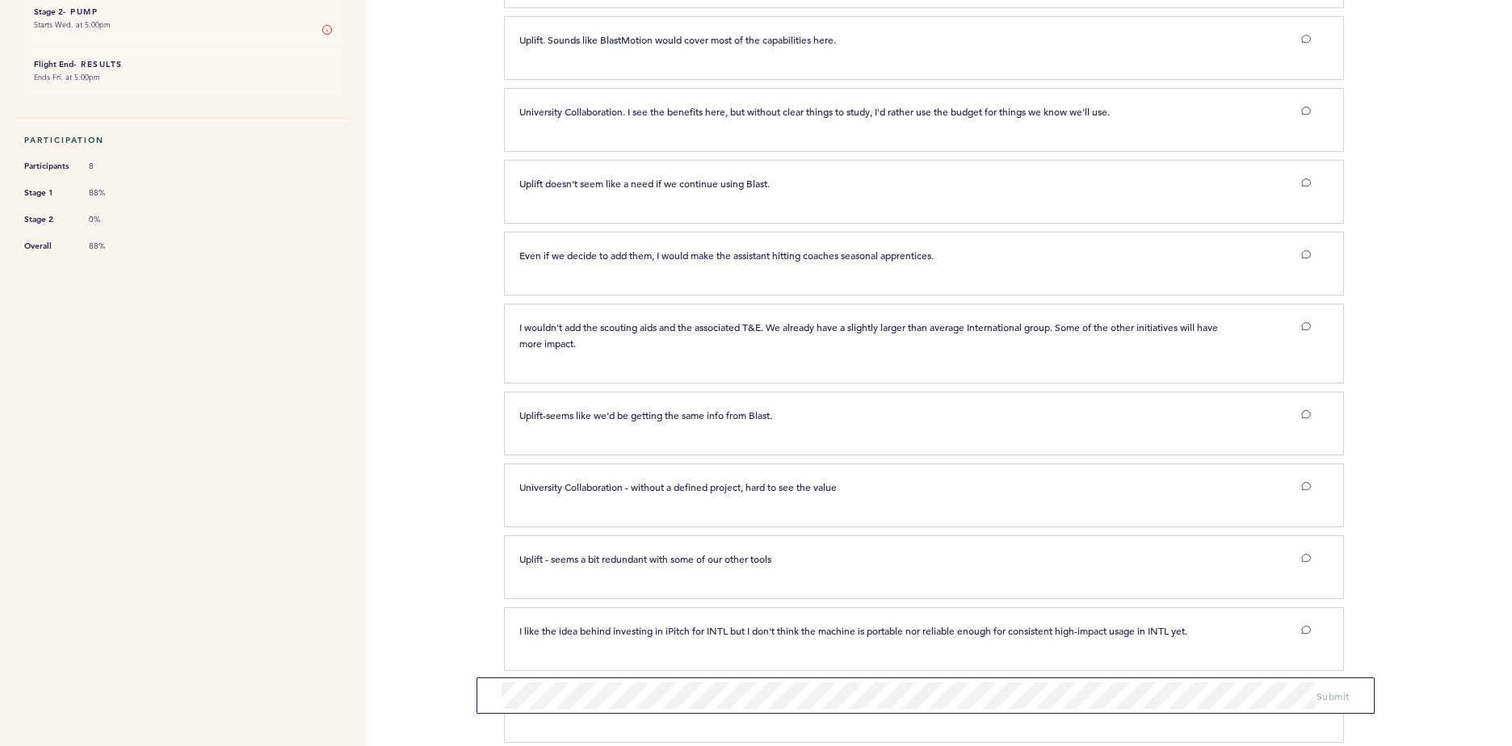
drag, startPoint x: 701, startPoint y: 309, endPoint x: 759, endPoint y: 372, distance: 86.3
click at [759, 372] on div "I wouldn't add the scouting aids and the associated T&E. We already have a slig…" at bounding box center [924, 344] width 840 height 80
drag, startPoint x: 759, startPoint y: 372, endPoint x: 638, endPoint y: 330, distance: 128.2
click at [638, 330] on span "I wouldn't add the scouting aids and the associated T&E. We already have a slig…" at bounding box center [869, 335] width 701 height 29
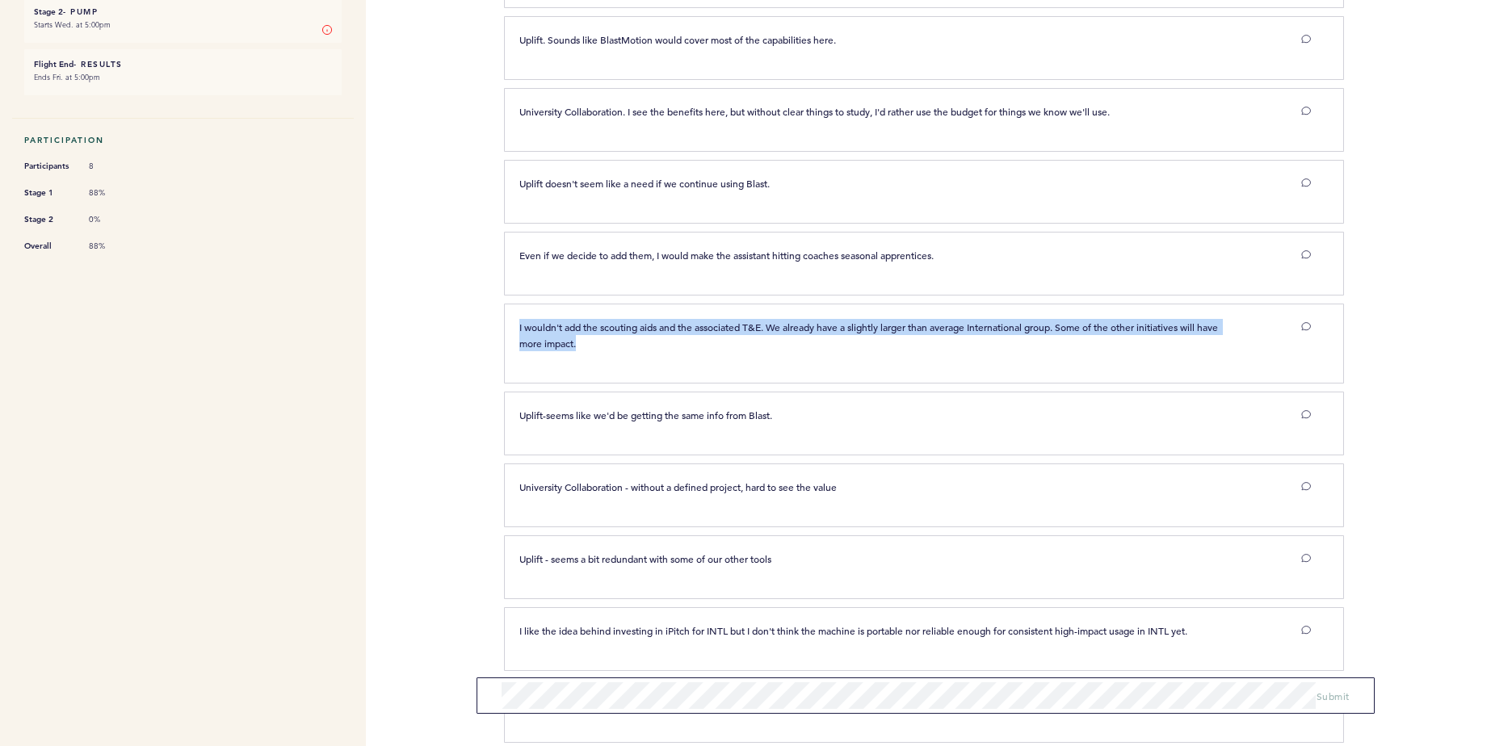
click at [638, 330] on span "I wouldn't add the scouting aids and the associated T&E. We already have a slig…" at bounding box center [869, 335] width 701 height 29
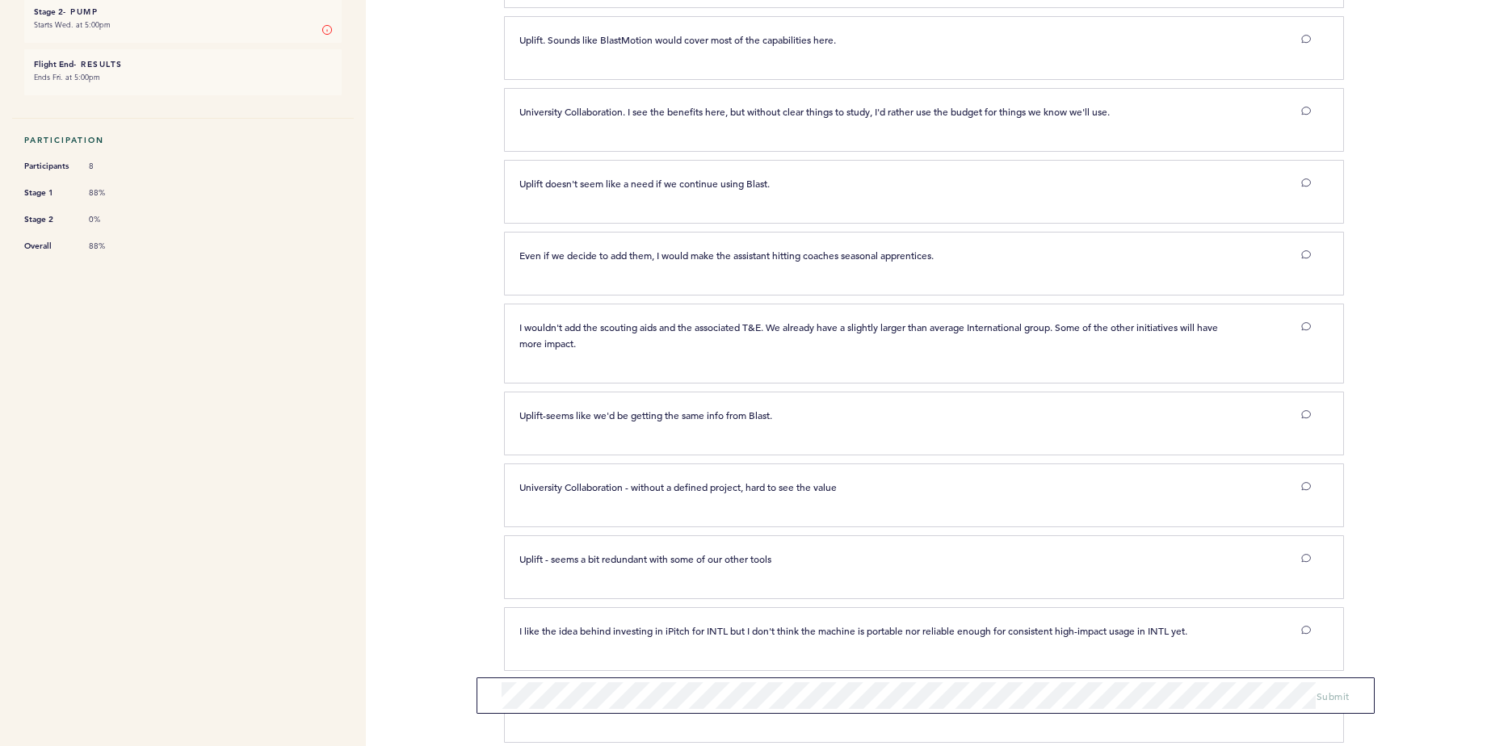
drag, startPoint x: 638, startPoint y: 330, endPoint x: 707, endPoint y: 393, distance: 93.2
click at [707, 393] on div "Uplift-seems like we'd be getting the same info from Blast. clear submit" at bounding box center [924, 424] width 840 height 64
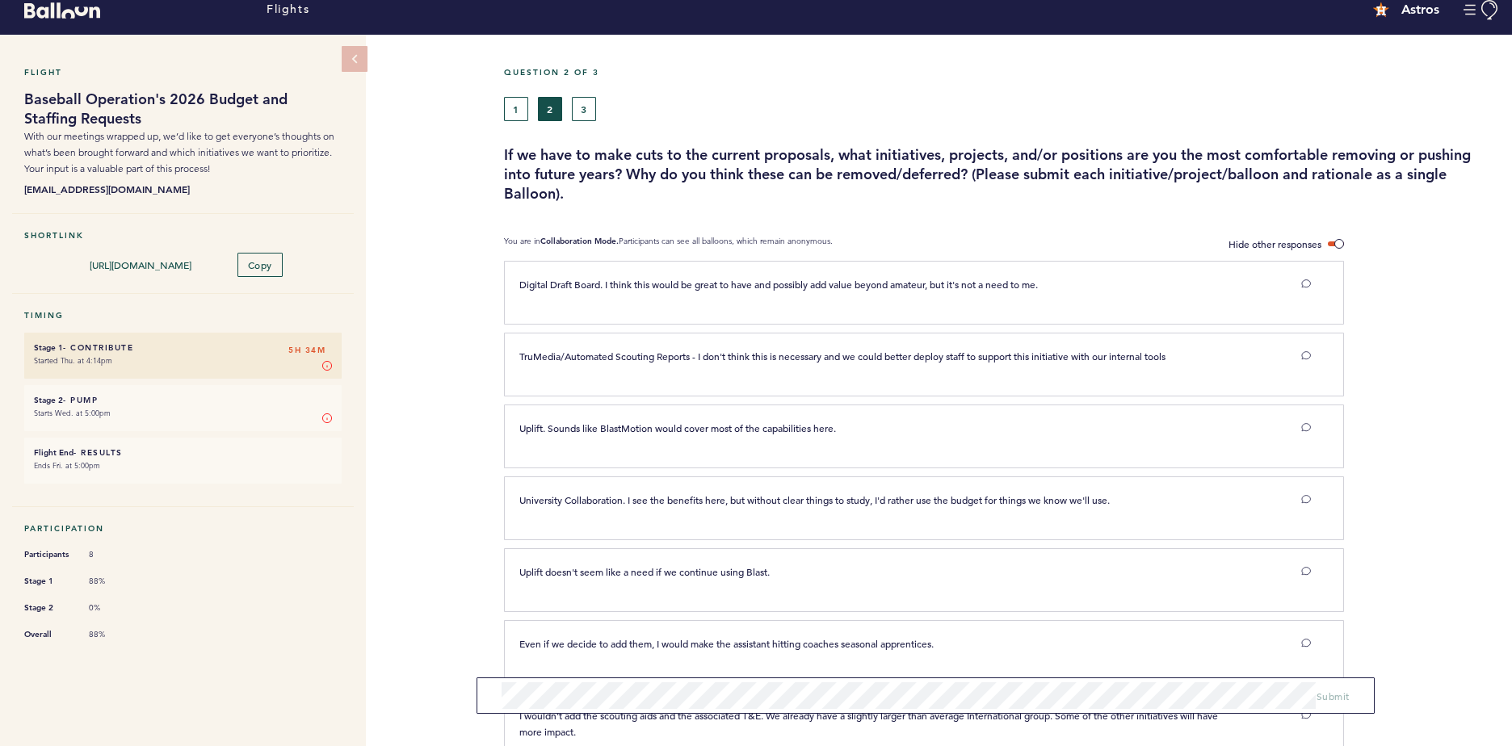
scroll to position [0, 0]
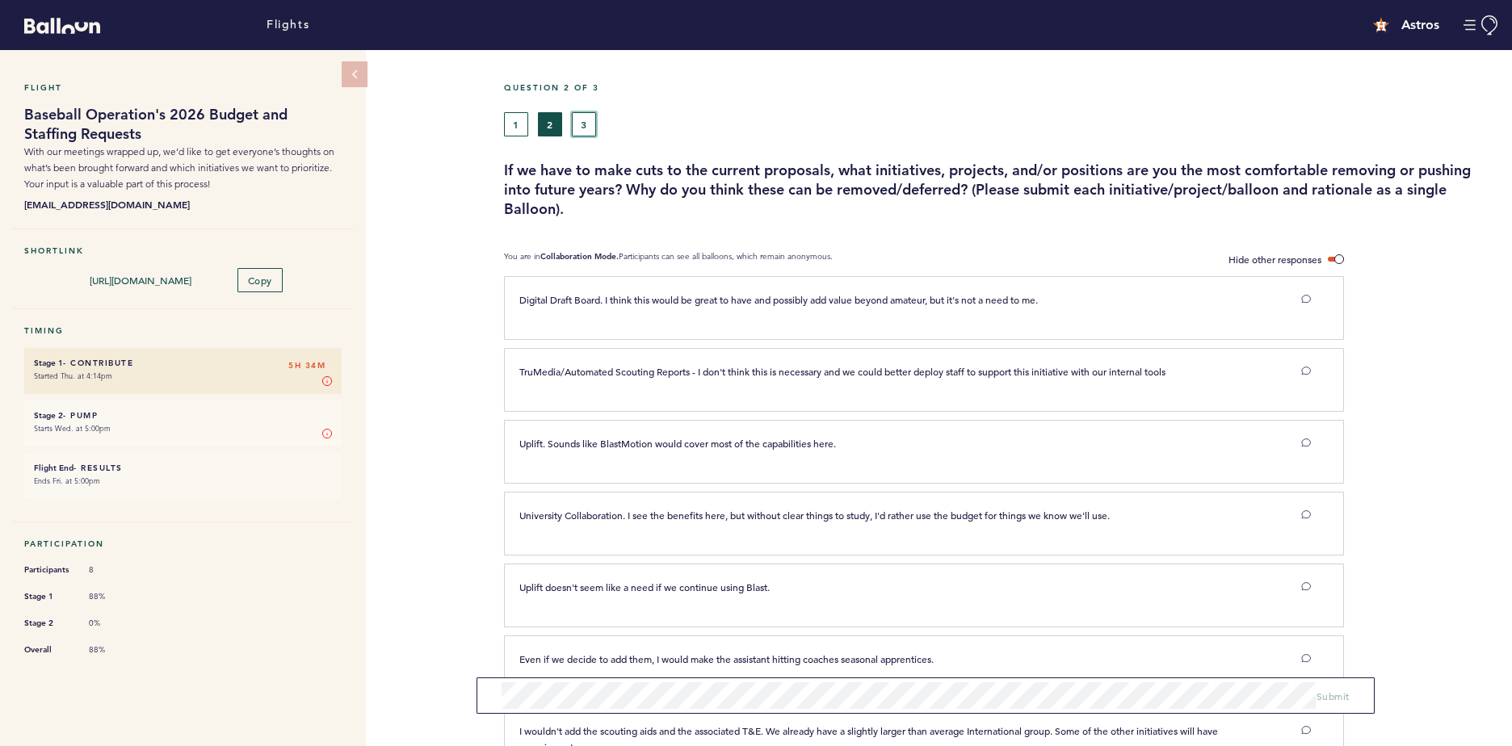
click at [592, 114] on button "3" at bounding box center [584, 124] width 24 height 24
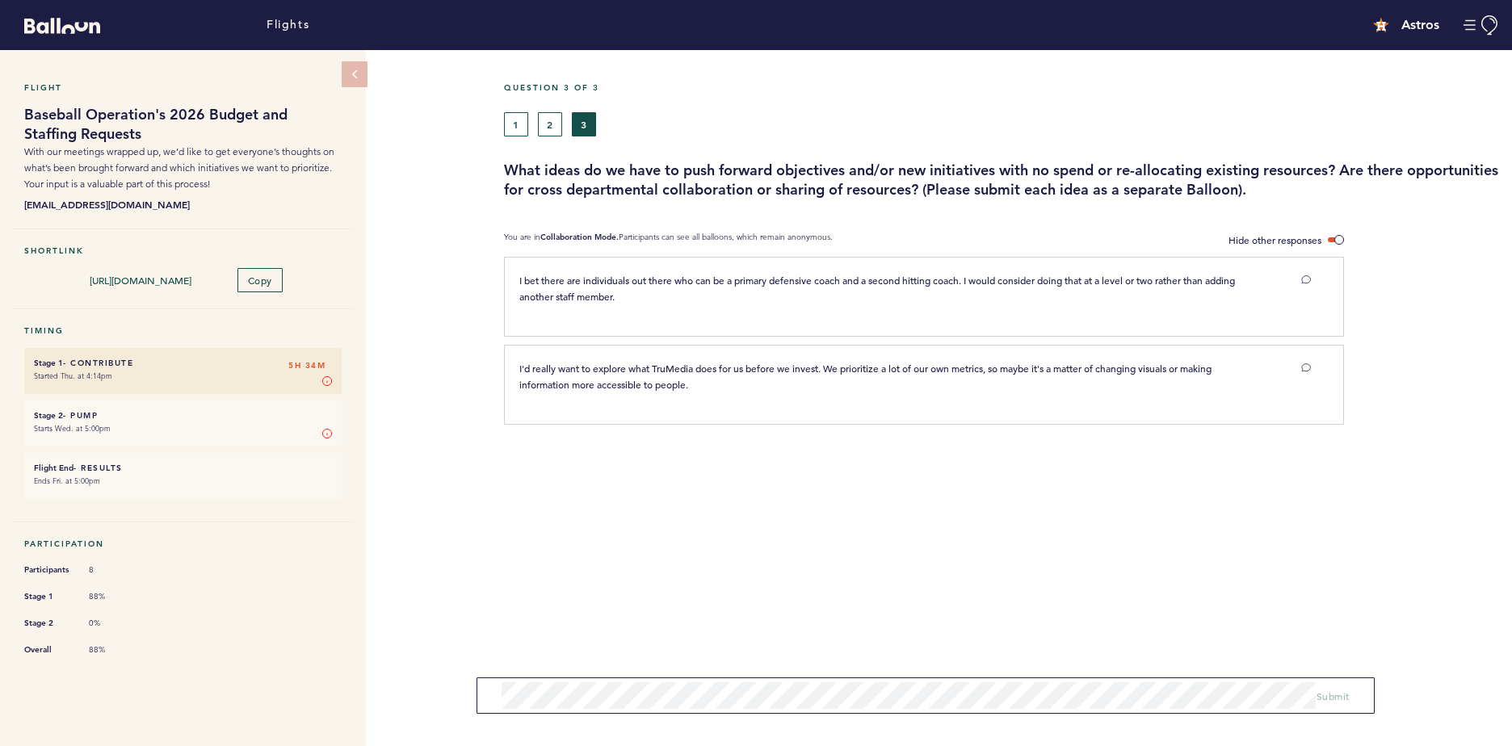
drag, startPoint x: 519, startPoint y: 271, endPoint x: 831, endPoint y: 333, distance: 317.9
click at [831, 333] on div "I bet there are individuals out there who can be a primary defensive coach and …" at bounding box center [924, 297] width 840 height 80
drag, startPoint x: 831, startPoint y: 333, endPoint x: 812, endPoint y: 393, distance: 62.8
click at [812, 393] on div "I'd really want to explore what TruMedia does for us before we invest. We prior…" at bounding box center [915, 382] width 816 height 44
click at [663, 387] on span "I'd really want to explore what TruMedia does for us before we invest. We prior…" at bounding box center [866, 376] width 695 height 29
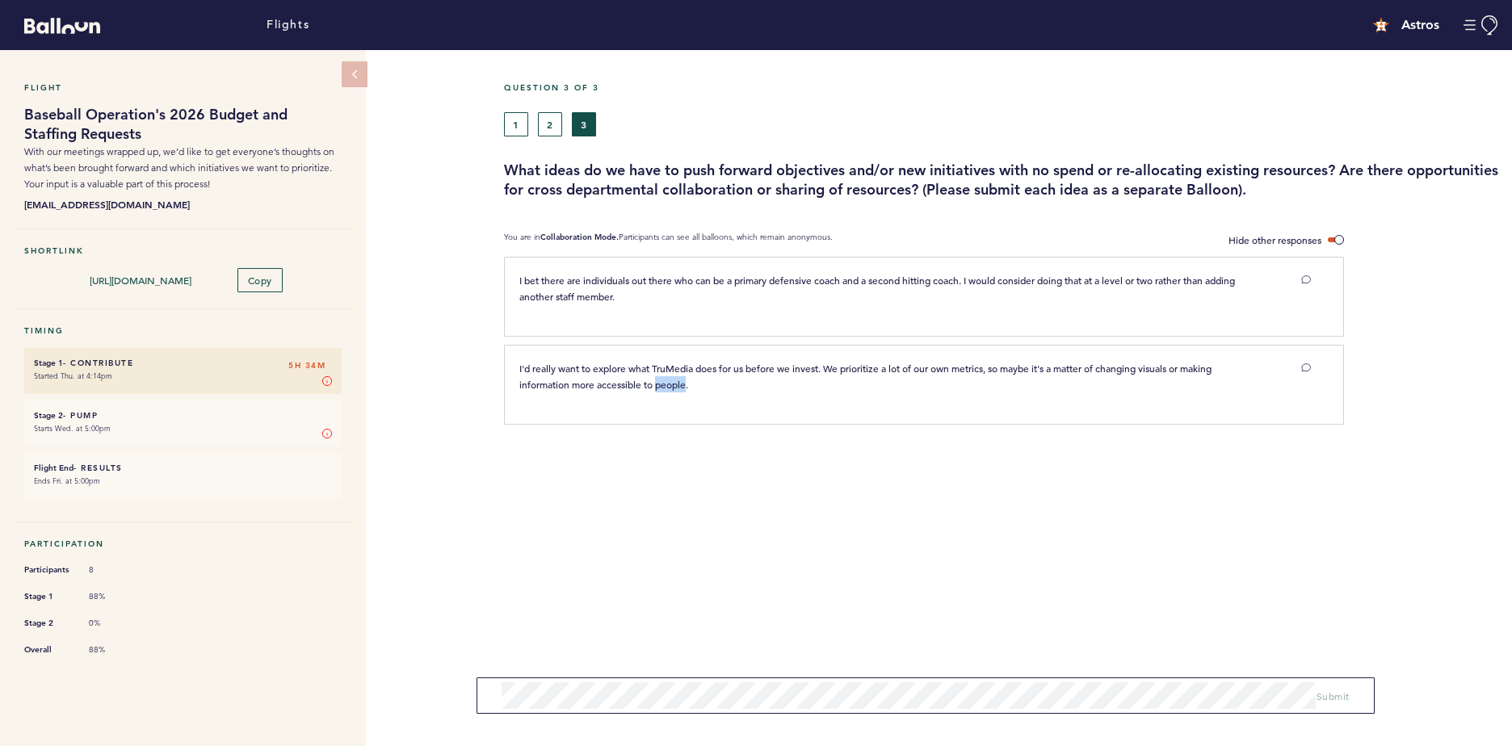
click at [662, 387] on span "I'd really want to explore what TruMedia does for us before we invest. We prior…" at bounding box center [866, 376] width 695 height 29
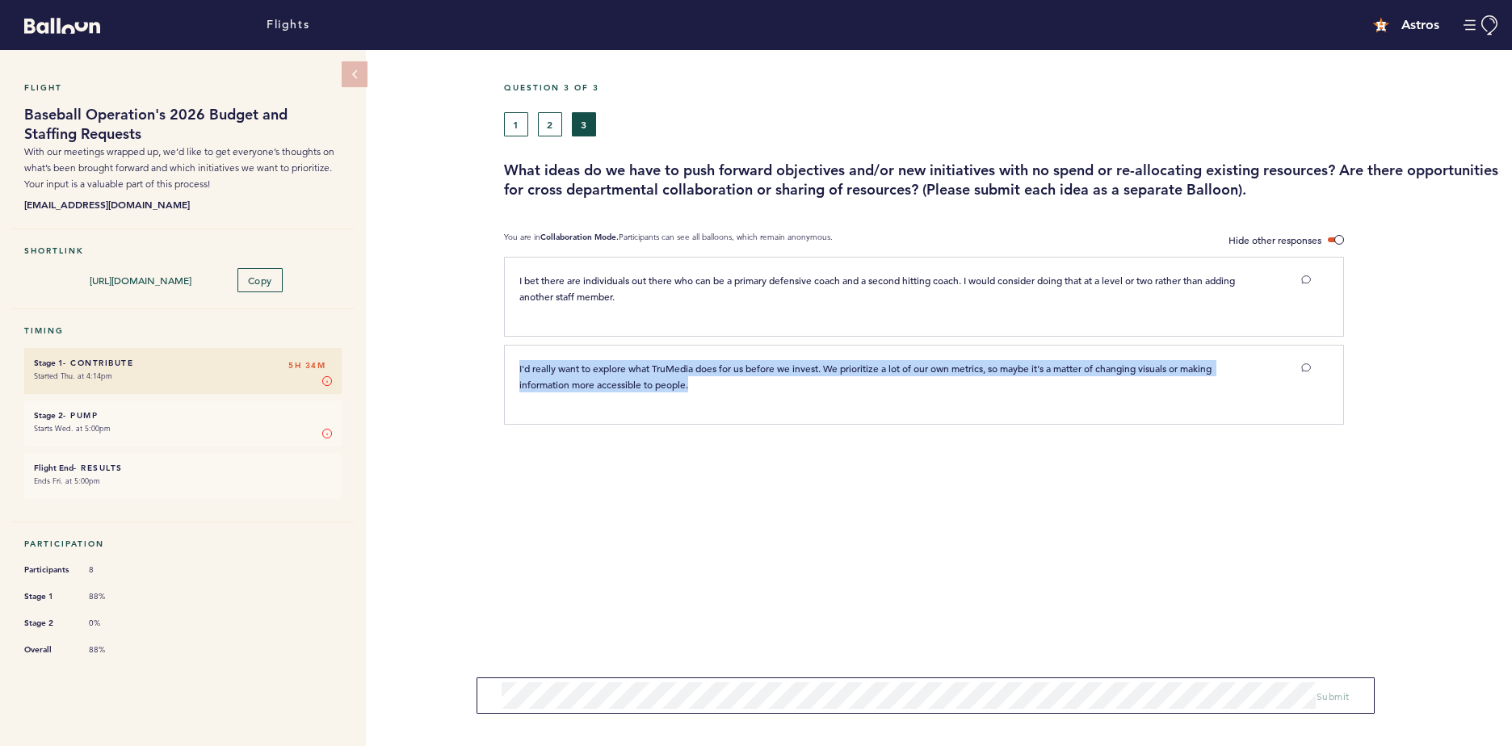
click at [662, 387] on span "I'd really want to explore what TruMedia does for us before we invest. We prior…" at bounding box center [866, 376] width 695 height 29
drag, startPoint x: 662, startPoint y: 387, endPoint x: 858, endPoint y: 456, distance: 207.4
click at [858, 456] on section "I bet there are individuals out there who can be a primary defensive coach and …" at bounding box center [1008, 385] width 1008 height 257
drag, startPoint x: 786, startPoint y: 384, endPoint x: 519, endPoint y: 366, distance: 268.0
click at [519, 366] on p "I'd really want to explore what TruMedia does for us before we invest. We prior…" at bounding box center [881, 376] width 724 height 32
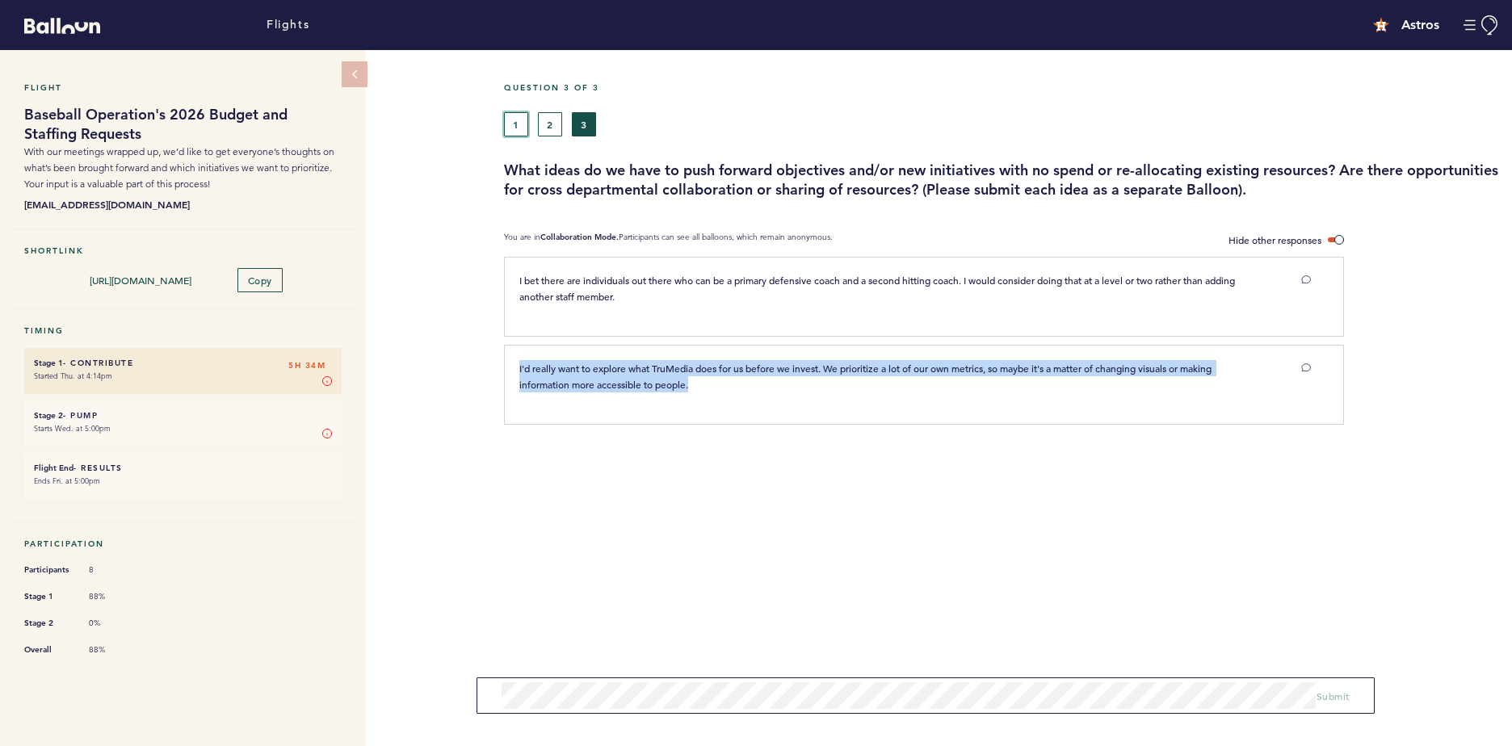
drag, startPoint x: 519, startPoint y: 366, endPoint x: 523, endPoint y: 119, distance: 247.2
click at [523, 119] on button "1" at bounding box center [516, 124] width 24 height 24
